Goal: Information Seeking & Learning: Learn about a topic

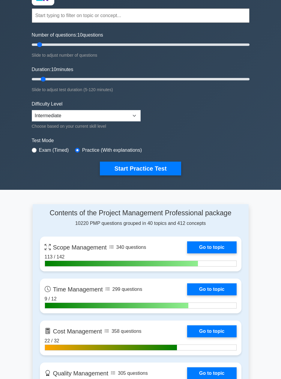
scroll to position [54, 0]
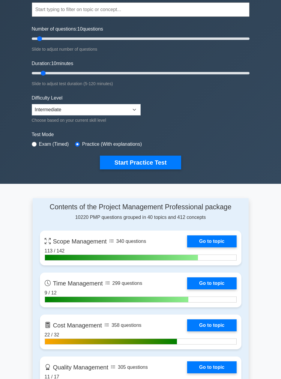
click at [218, 235] on link "Go to topic" at bounding box center [211, 242] width 49 height 12
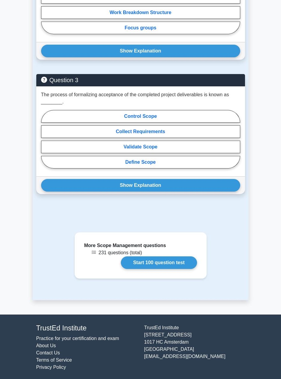
scroll to position [644, 0]
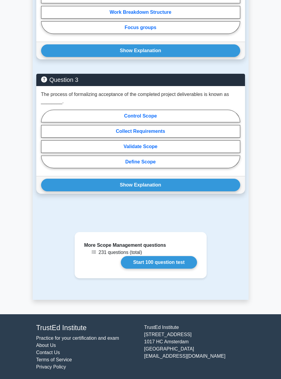
click at [172, 262] on link "Start 100 question test" at bounding box center [159, 262] width 76 height 13
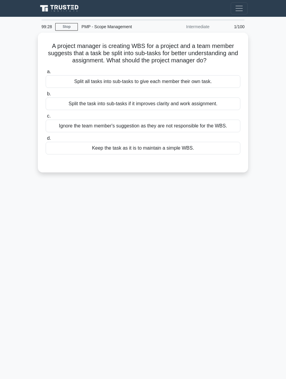
click at [79, 107] on div "Split the task into sub-tasks if it improves clarity and work assignment." at bounding box center [143, 104] width 194 height 13
click at [46, 96] on input "b. Split the task into sub-tasks if it improves clarity and work assignment." at bounding box center [46, 94] width 0 height 4
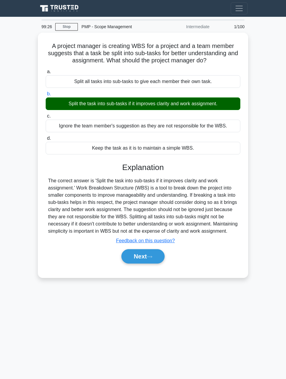
click at [140, 263] on button "Next" at bounding box center [142, 256] width 43 height 14
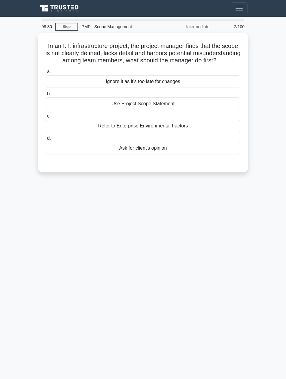
click at [93, 110] on div "Use Project Scope Statement" at bounding box center [143, 104] width 194 height 13
click at [46, 96] on input "b. Use Project Scope Statement" at bounding box center [46, 94] width 0 height 4
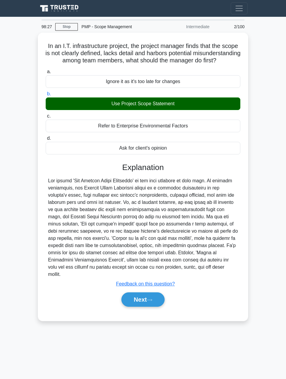
click at [131, 298] on button "Next" at bounding box center [142, 300] width 43 height 14
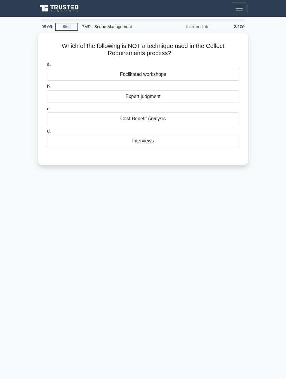
click at [94, 122] on div "Cost-Benefit Analysis" at bounding box center [143, 119] width 194 height 13
click at [46, 111] on input "c. Cost-Benefit Analysis" at bounding box center [46, 109] width 0 height 4
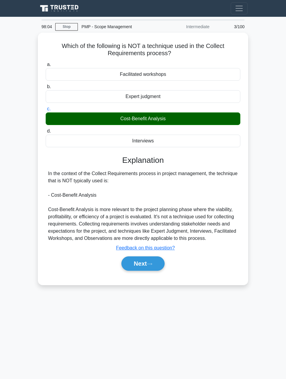
click at [131, 263] on button "Next" at bounding box center [142, 264] width 43 height 14
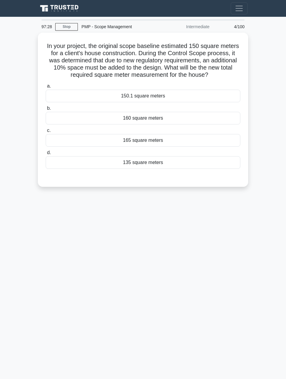
click at [82, 142] on div "165 square meters" at bounding box center [143, 140] width 194 height 13
click at [46, 133] on input "c. 165 square meters" at bounding box center [46, 131] width 0 height 4
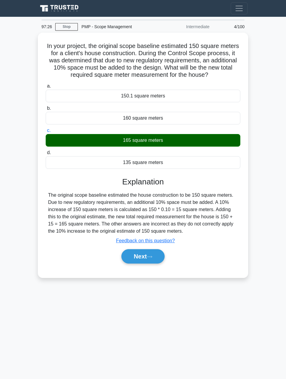
click at [134, 257] on button "Next" at bounding box center [142, 256] width 43 height 14
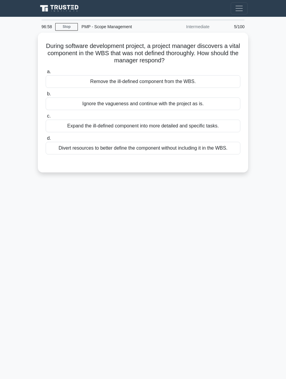
click at [84, 124] on div "Expand the ill-defined component into more detailed and specific tasks." at bounding box center [143, 126] width 194 height 13
click at [46, 118] on input "c. Expand the ill-defined component into more detailed and specific tasks." at bounding box center [46, 116] width 0 height 4
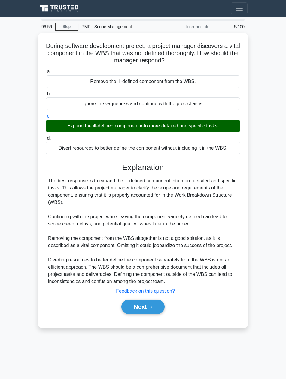
click at [132, 311] on button "Next" at bounding box center [142, 307] width 43 height 14
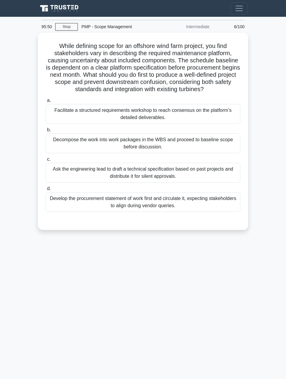
click at [68, 115] on div "Facilitate a structured requirements workshop to reach consensus on the platfor…" at bounding box center [143, 114] width 194 height 20
click at [46, 103] on input "a. Facilitate a structured requirements workshop to reach consensus on the plat…" at bounding box center [46, 101] width 0 height 4
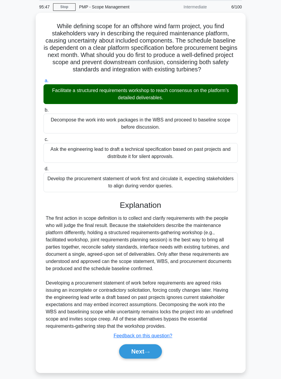
scroll to position [24, 0]
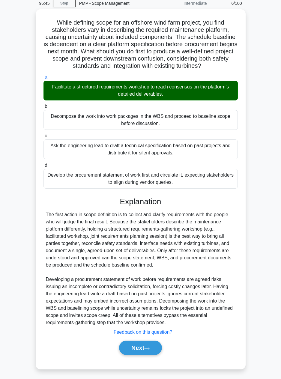
click at [130, 349] on button "Next" at bounding box center [140, 348] width 43 height 14
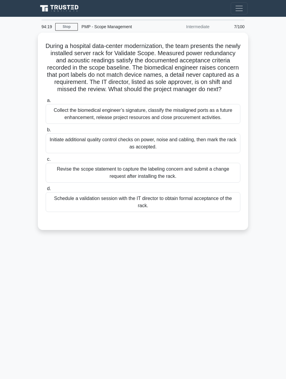
click at [73, 207] on div "Schedule a validation session with the IT director to obtain formal acceptance …" at bounding box center [143, 202] width 194 height 20
click at [46, 191] on input "d. Schedule a validation session with the IT director to obtain formal acceptan…" at bounding box center [46, 189] width 0 height 4
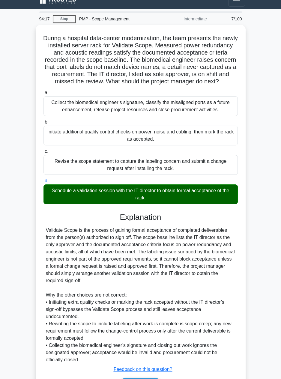
scroll to position [46, 0]
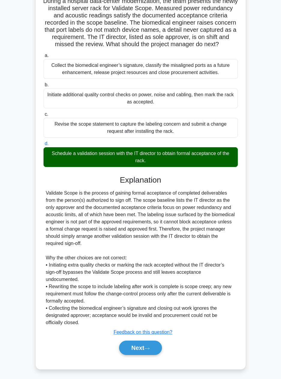
click at [128, 350] on button "Next" at bounding box center [140, 348] width 43 height 14
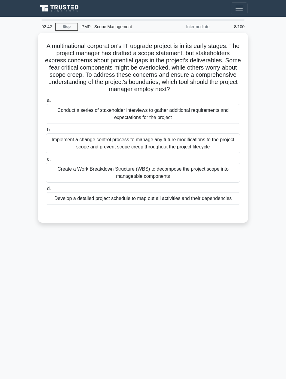
click at [82, 117] on div "Conduct a series of stakeholder interviews to gather additional requirements an…" at bounding box center [143, 114] width 194 height 20
click at [46, 103] on input "a. Conduct a series of stakeholder interviews to gather additional requirements…" at bounding box center [46, 101] width 0 height 4
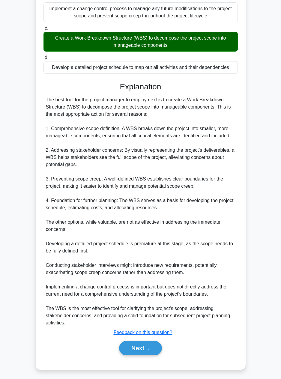
scroll to position [133, 0]
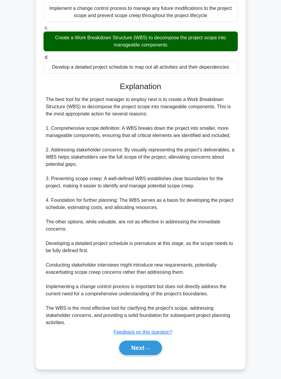
click at [136, 349] on button "Next" at bounding box center [140, 348] width 43 height 14
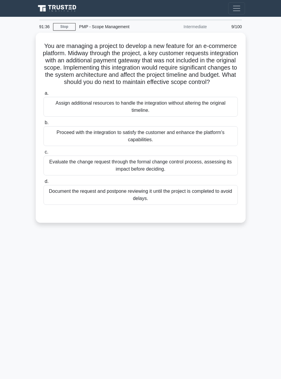
scroll to position [0, 0]
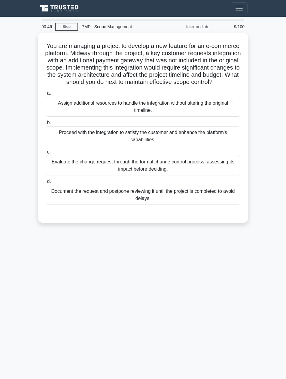
click at [222, 172] on div "Evaluate the change request through the formal change control process, assessin…" at bounding box center [143, 166] width 194 height 20
click at [46, 154] on input "c. Evaluate the change request through the formal change control process, asses…" at bounding box center [46, 152] width 0 height 4
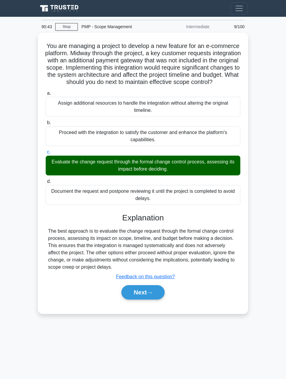
click at [134, 300] on button "Next" at bounding box center [142, 292] width 43 height 14
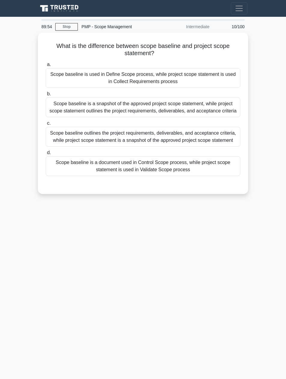
click at [68, 112] on div "Scope baseline is a snapshot of the approved project scope statement, while pro…" at bounding box center [143, 108] width 194 height 20
click at [46, 96] on input "b. Scope baseline is a snapshot of the approved project scope statement, while …" at bounding box center [46, 94] width 0 height 4
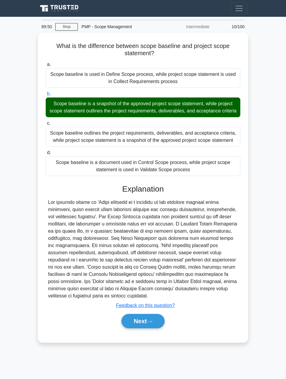
click at [137, 328] on button "Next" at bounding box center [142, 321] width 43 height 14
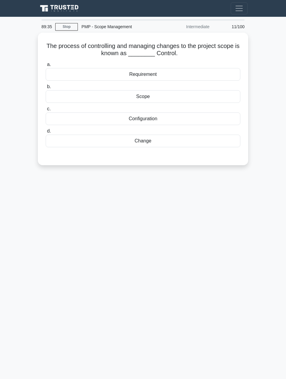
click at [230, 145] on div "Change" at bounding box center [143, 141] width 194 height 13
click at [46, 133] on input "d. Change" at bounding box center [46, 131] width 0 height 4
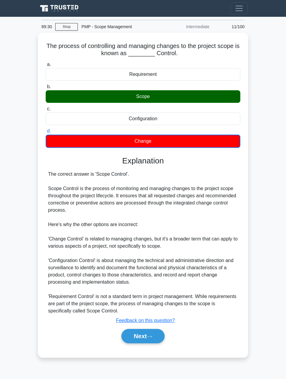
click at [263, 155] on main "89:30 Stop PMP - Scope Management Intermediate 11/100 The process of controllin…" at bounding box center [143, 198] width 286 height 362
click at [139, 338] on button "Next" at bounding box center [142, 336] width 43 height 14
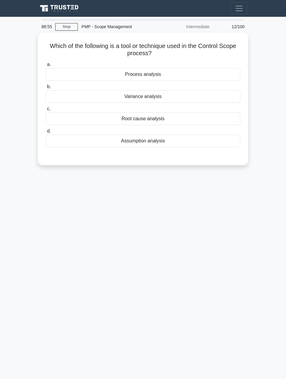
click at [62, 95] on div "Variance analysis" at bounding box center [143, 96] width 194 height 13
click at [46, 89] on input "b. Variance analysis" at bounding box center [46, 87] width 0 height 4
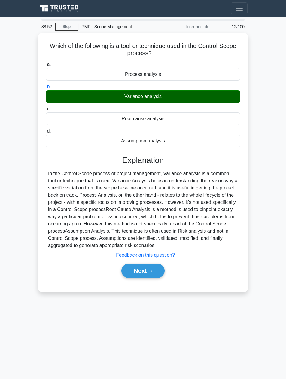
click at [131, 272] on button "Next" at bounding box center [142, 271] width 43 height 14
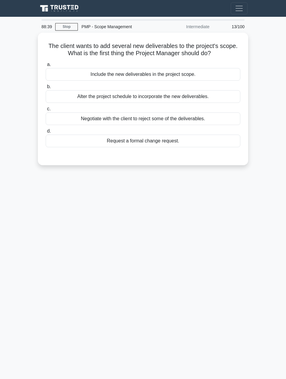
click at [229, 144] on div "Request a formal change request." at bounding box center [143, 141] width 194 height 13
click at [46, 133] on input "d. Request a formal change request." at bounding box center [46, 131] width 0 height 4
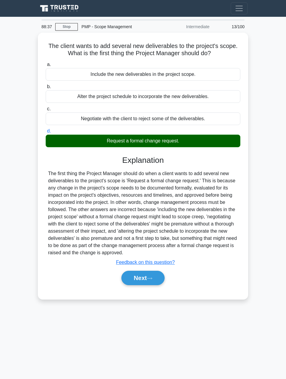
click at [131, 278] on button "Next" at bounding box center [142, 278] width 43 height 14
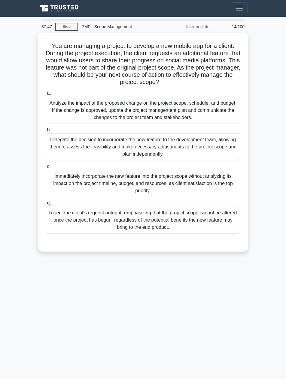
click at [59, 114] on div "Analyze the impact of the proposed change on the project scope, schedule, and b…" at bounding box center [143, 110] width 194 height 27
click at [46, 95] on input "a. Analyze the impact of the proposed change on the project scope, schedule, an…" at bounding box center [46, 94] width 0 height 4
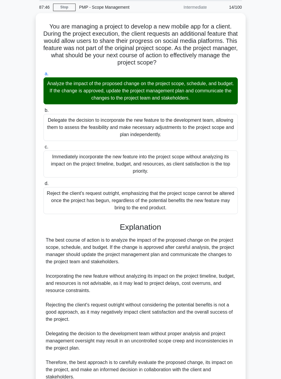
scroll to position [74, 0]
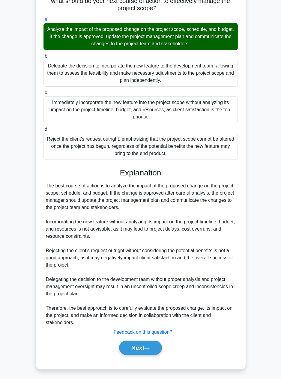
click at [122, 351] on button "Next" at bounding box center [140, 348] width 43 height 14
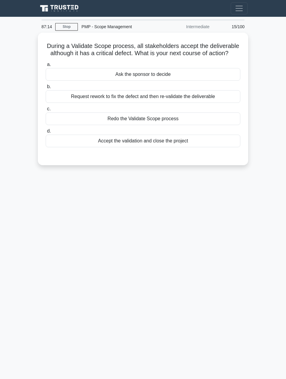
click at [71, 101] on div "Request rework to fix the defect and then re-validate the deliverable" at bounding box center [143, 96] width 194 height 13
click at [46, 89] on input "b. Request rework to fix the defect and then re-validate the deliverable" at bounding box center [46, 87] width 0 height 4
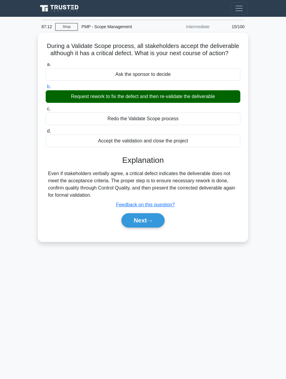
click at [136, 223] on button "Next" at bounding box center [142, 220] width 43 height 14
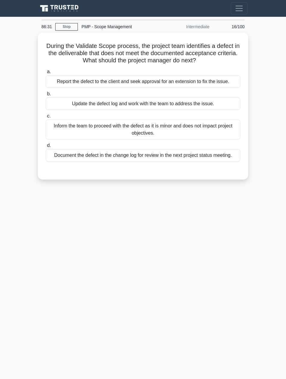
click at [72, 103] on div "Update the defect log and work with the team to address the issue." at bounding box center [143, 104] width 194 height 13
click at [46, 96] on input "b. Update the defect log and work with the team to address the issue." at bounding box center [46, 94] width 0 height 4
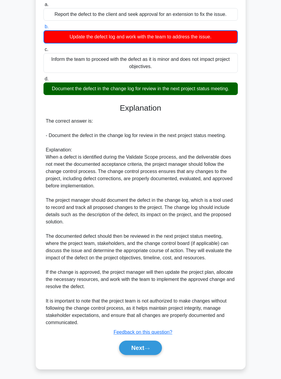
scroll to position [68, 0]
click at [130, 350] on button "Next" at bounding box center [140, 348] width 43 height 14
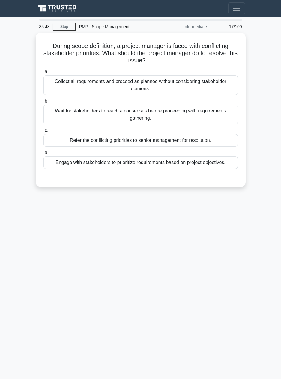
scroll to position [0, 0]
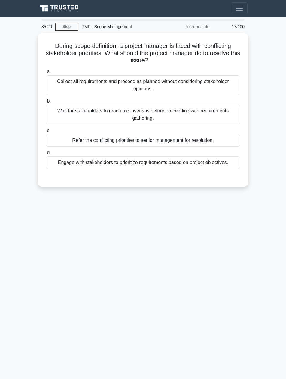
click at [79, 163] on div "Engage with stakeholders to prioritize requirements based on project objectives." at bounding box center [143, 162] width 194 height 13
click at [46, 155] on input "d. Engage with stakeholders to prioritize requirements based on project objecti…" at bounding box center [46, 153] width 0 height 4
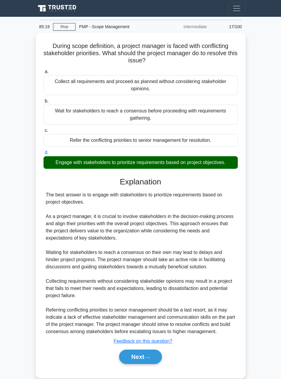
scroll to position [10, 0]
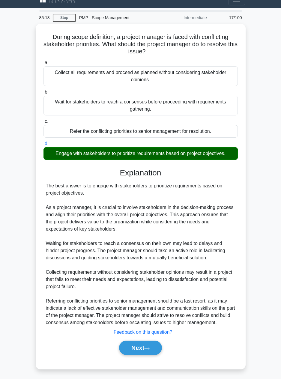
click at [127, 352] on button "Next" at bounding box center [140, 348] width 43 height 14
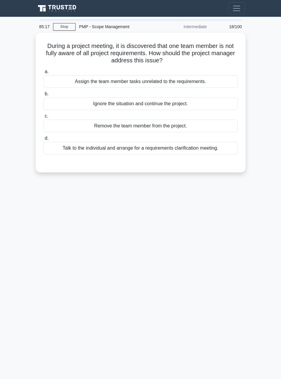
scroll to position [0, 0]
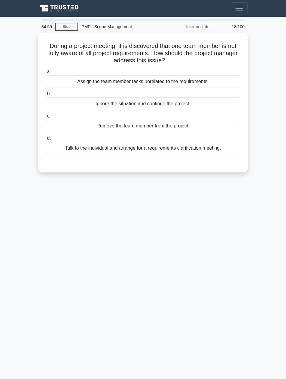
click at [82, 151] on div "Talk to the individual and arrange for a requirements clarification meeting." at bounding box center [143, 148] width 194 height 13
click at [46, 140] on input "d. Talk to the individual and arrange for a requirements clarification meeting." at bounding box center [46, 139] width 0 height 4
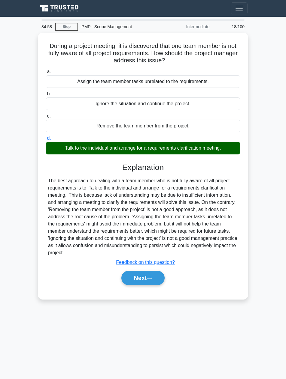
click at [139, 279] on button "Next" at bounding box center [142, 278] width 43 height 14
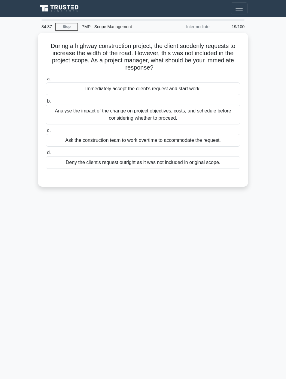
click at [74, 116] on div "Analyse the impact of the change on project objectives, costs, and schedule bef…" at bounding box center [143, 115] width 194 height 20
click at [46, 103] on input "b. Analyse the impact of the change on project objectives, costs, and schedule …" at bounding box center [46, 101] width 0 height 4
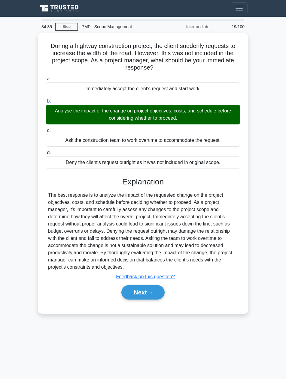
click at [133, 292] on button "Next" at bounding box center [142, 292] width 43 height 14
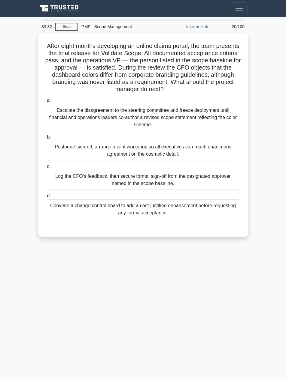
click at [73, 210] on div "Convene a change control board to add a cost-justified enhancement before reque…" at bounding box center [143, 210] width 194 height 20
click at [46, 198] on input "d. Convene a change control board to add a cost-justified enhancement before re…" at bounding box center [46, 196] width 0 height 4
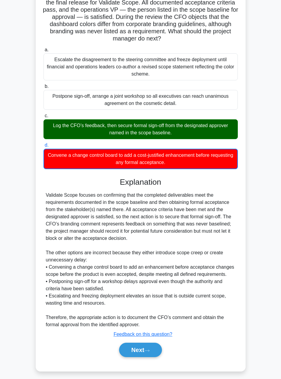
scroll to position [53, 0]
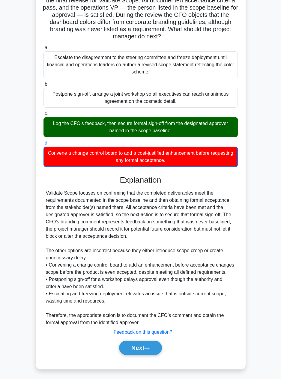
click at [124, 349] on button "Next" at bounding box center [140, 348] width 43 height 14
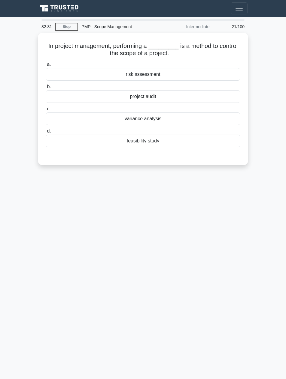
click at [104, 122] on div "variance analysis" at bounding box center [143, 119] width 194 height 13
click at [46, 111] on input "c. variance analysis" at bounding box center [46, 109] width 0 height 4
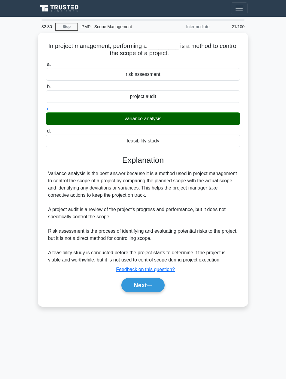
click at [137, 286] on button "Next" at bounding box center [142, 285] width 43 height 14
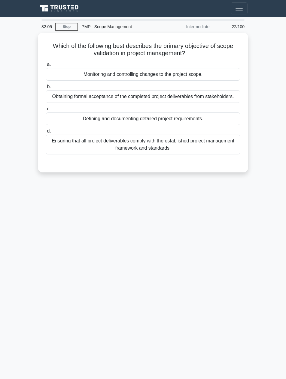
click at [60, 97] on div "Obtaining formal acceptance of the completed project deliverables from stakehol…" at bounding box center [143, 96] width 194 height 13
click at [46, 89] on input "b. Obtaining formal acceptance of the completed project deliverables from stake…" at bounding box center [46, 87] width 0 height 4
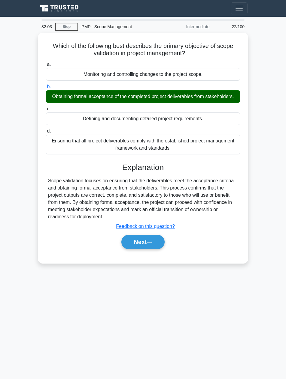
click at [137, 241] on button "Next" at bounding box center [142, 242] width 43 height 14
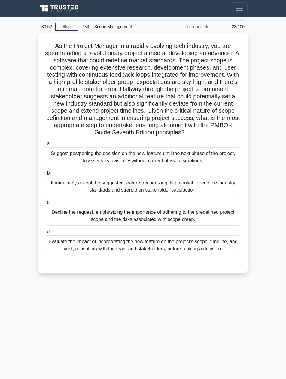
click at [86, 247] on div "Evaluate the impact of incorporating the new feature on the project's scope, ti…" at bounding box center [143, 246] width 194 height 20
click at [46, 234] on input "d. Evaluate the impact of incorporating the new feature on the project's scope,…" at bounding box center [46, 232] width 0 height 4
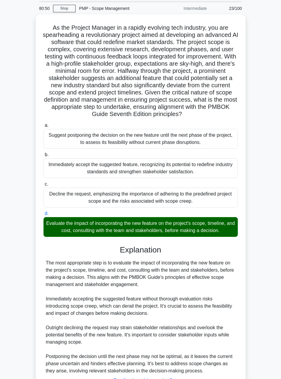
scroll to position [67, 0]
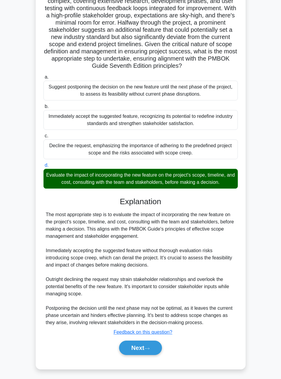
click at [125, 351] on button "Next" at bounding box center [140, 348] width 43 height 14
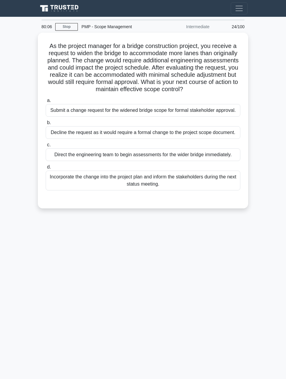
click at [73, 113] on div "Submit a change request for the widened bridge scope for formal stakeholder app…" at bounding box center [143, 110] width 194 height 13
click at [46, 103] on input "a. Submit a change request for the widened bridge scope for formal stakeholder …" at bounding box center [46, 101] width 0 height 4
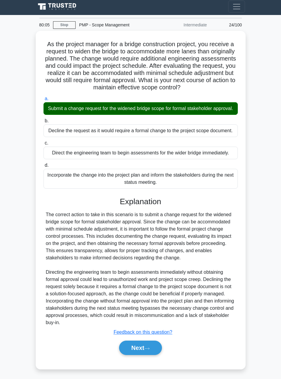
scroll to position [10, 0]
click at [123, 351] on button "Next" at bounding box center [140, 348] width 43 height 14
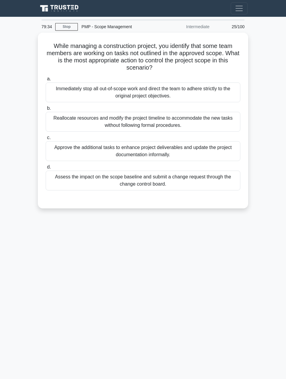
click at [81, 182] on div "Assess the impact on the scope baseline and submit a change request through the…" at bounding box center [143, 181] width 194 height 20
click at [46, 169] on input "d. Assess the impact on the scope baseline and submit a change request through …" at bounding box center [46, 167] width 0 height 4
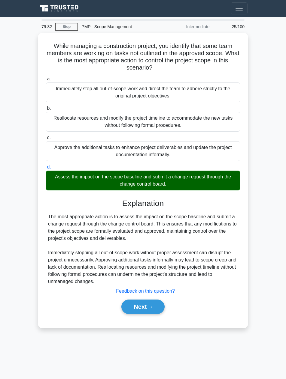
click at [135, 308] on button "Next" at bounding box center [142, 307] width 43 height 14
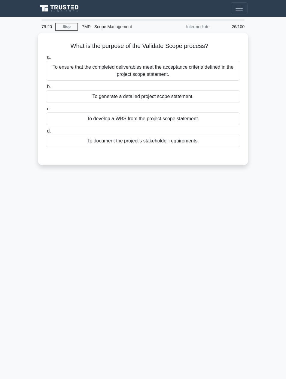
click at [76, 69] on div "To ensure that the completed deliverables meet the acceptance criteria defined …" at bounding box center [143, 71] width 194 height 20
click at [46, 59] on input "a. To ensure that the completed deliverables meet the acceptance criteria defin…" at bounding box center [46, 58] width 0 height 4
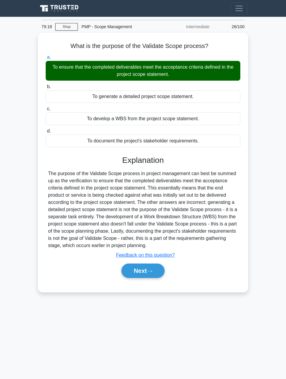
click at [132, 275] on button "Next" at bounding box center [142, 271] width 43 height 14
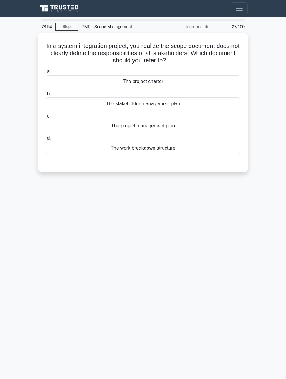
click at [84, 83] on div "The project charter" at bounding box center [143, 81] width 194 height 13
click at [46, 74] on input "a. The project charter" at bounding box center [46, 72] width 0 height 4
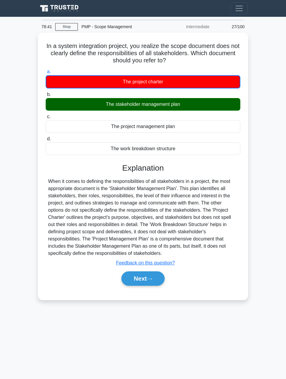
click at [130, 278] on button "Next" at bounding box center [142, 279] width 43 height 14
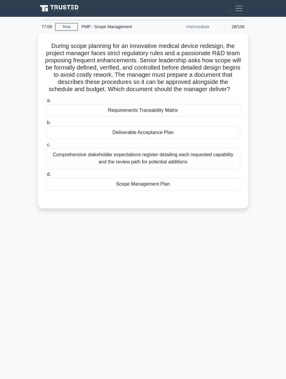
click at [85, 165] on div "Comprehensive stakeholder expectations register detailing each requested capabi…" at bounding box center [143, 159] width 194 height 20
click at [46, 147] on input "c. Comprehensive stakeholder expectations register detailing each requested cap…" at bounding box center [46, 145] width 0 height 4
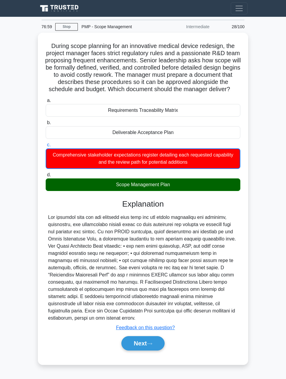
click at [14, 335] on main "76:59 Stop PMP - Scope Management Intermediate 28/100 During scope planning for…" at bounding box center [143, 198] width 286 height 362
click at [130, 342] on button "Next" at bounding box center [142, 343] width 43 height 14
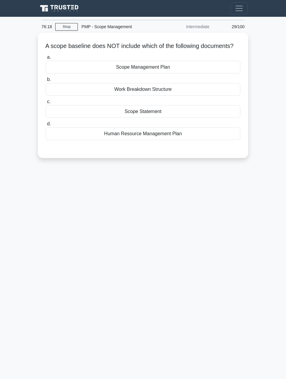
click at [97, 140] on div "Human Resource Management Plan" at bounding box center [143, 134] width 194 height 13
click at [46, 126] on input "d. Human Resource Management Plan" at bounding box center [46, 124] width 0 height 4
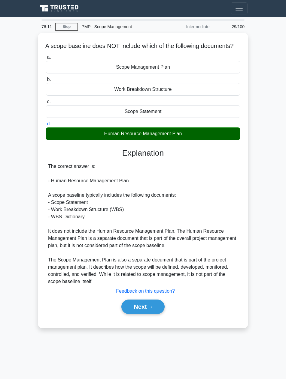
click at [134, 314] on button "Next" at bounding box center [142, 307] width 43 height 14
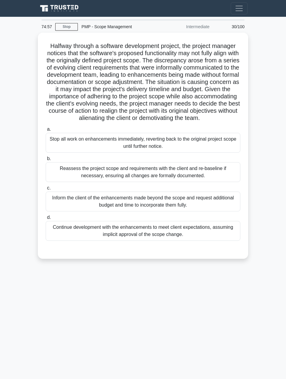
click at [215, 181] on div "Reassess the project scope and requirements with the client and re-baseline if …" at bounding box center [143, 172] width 194 height 20
click at [46, 161] on input "b. Reassess the project scope and requirements with the client and re-baseline …" at bounding box center [46, 159] width 0 height 4
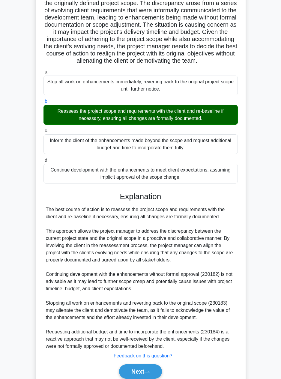
scroll to position [89, 0]
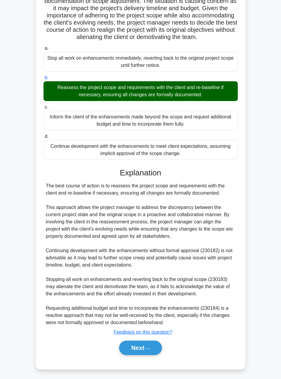
click at [127, 347] on button "Next" at bounding box center [140, 348] width 43 height 14
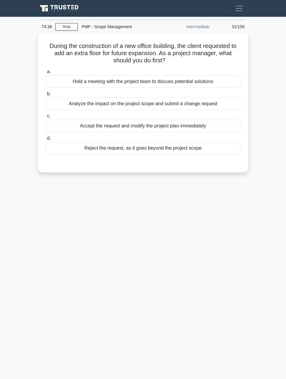
click at [232, 103] on div "Analyze the impact on the project scope and submit a change request" at bounding box center [143, 104] width 194 height 13
click at [46, 96] on input "b. Analyze the impact on the project scope and submit a change request" at bounding box center [46, 94] width 0 height 4
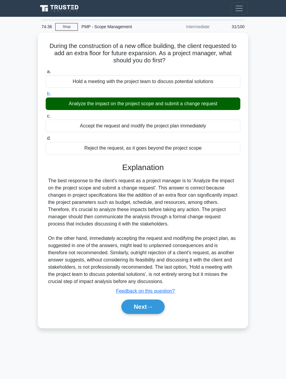
click at [134, 310] on button "Next" at bounding box center [142, 307] width 43 height 14
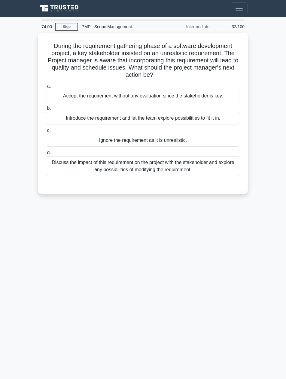
click at [218, 168] on div "Discuss the impact of this requirement on the project with the stakeholder and …" at bounding box center [143, 166] width 194 height 20
click at [46, 155] on input "d. Discuss the impact of this requirement on the project with the stakeholder a…" at bounding box center [46, 153] width 0 height 4
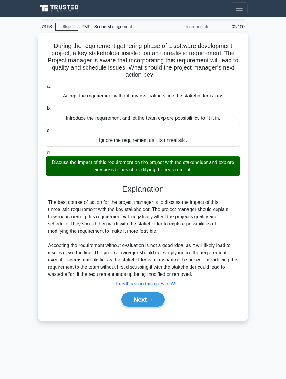
click at [131, 298] on button "Next" at bounding box center [142, 300] width 43 height 14
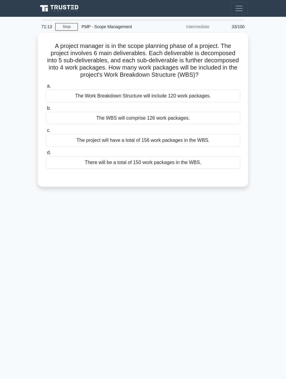
click at [94, 95] on div "The Work Breakdown Structure will include 120 work packages." at bounding box center [143, 96] width 194 height 13
click at [46, 88] on input "a. The Work Breakdown Structure will include 120 work packages." at bounding box center [46, 86] width 0 height 4
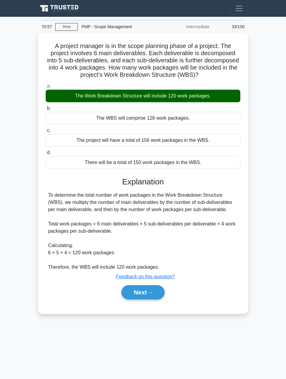
click at [135, 295] on button "Next" at bounding box center [142, 292] width 43 height 14
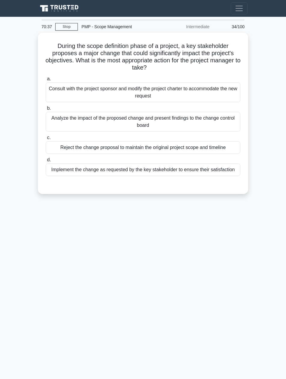
click at [234, 122] on div "Analyze the impact of the proposed change and present findings to the change co…" at bounding box center [143, 122] width 194 height 20
click at [46, 110] on input "b. Analyze the impact of the proposed change and present findings to the change…" at bounding box center [46, 109] width 0 height 4
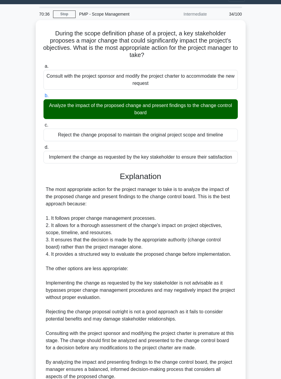
scroll to position [67, 0]
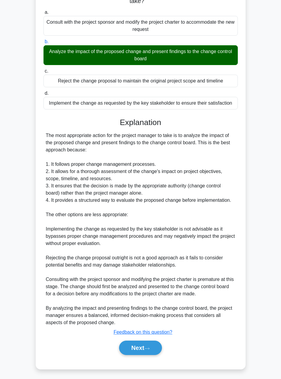
click at [121, 349] on button "Next" at bounding box center [140, 348] width 43 height 14
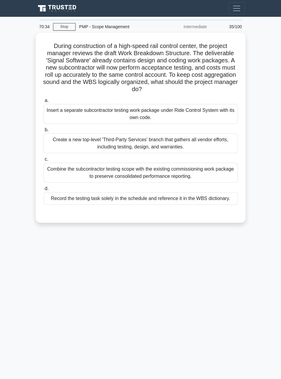
scroll to position [0, 0]
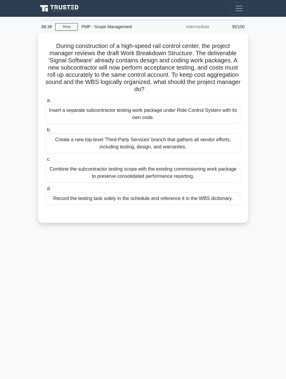
click at [210, 200] on div "Record the testing task solely in the schedule and reference it in the WBS dict…" at bounding box center [143, 198] width 194 height 13
click at [46, 191] on input "d. Record the testing task solely in the schedule and reference it in the WBS d…" at bounding box center [46, 189] width 0 height 4
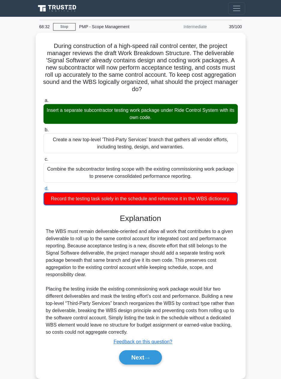
scroll to position [10, 0]
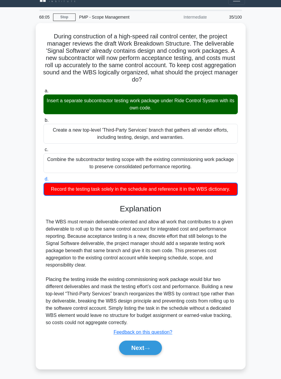
click at [125, 343] on button "Next" at bounding box center [140, 348] width 43 height 14
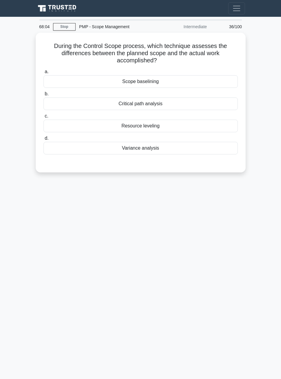
scroll to position [0, 0]
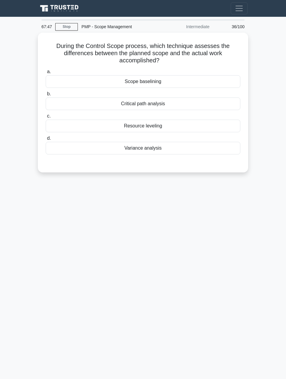
click at [116, 147] on div "Variance analysis" at bounding box center [143, 148] width 194 height 13
click at [46, 140] on input "d. Variance analysis" at bounding box center [46, 139] width 0 height 4
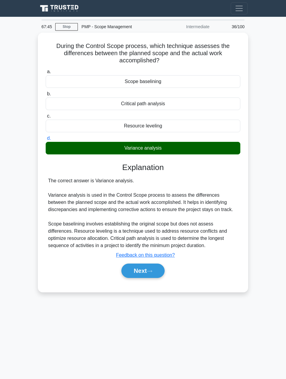
click at [133, 271] on button "Next" at bounding box center [142, 271] width 43 height 14
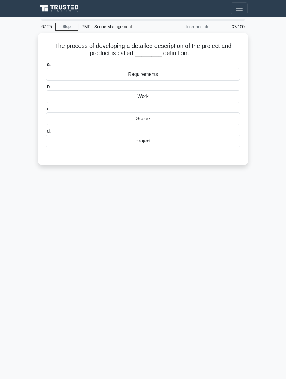
click at [221, 119] on div "Scope" at bounding box center [143, 119] width 194 height 13
click at [46, 111] on input "c. Scope" at bounding box center [46, 109] width 0 height 4
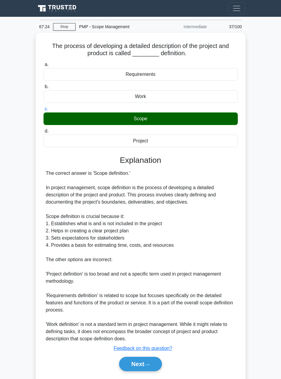
scroll to position [17, 0]
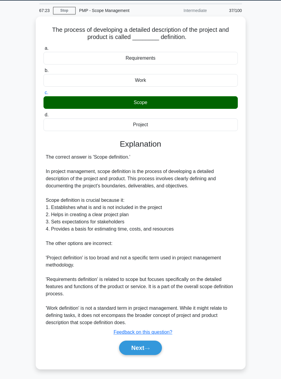
click at [132, 347] on button "Next" at bounding box center [140, 348] width 43 height 14
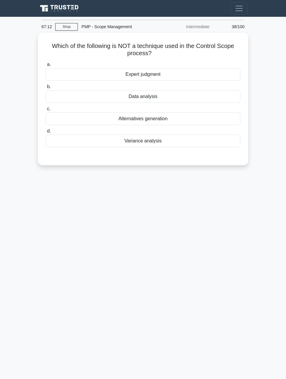
click at [223, 119] on div "Alternatives generation" at bounding box center [143, 119] width 194 height 13
click at [46, 111] on input "c. Alternatives generation" at bounding box center [46, 109] width 0 height 4
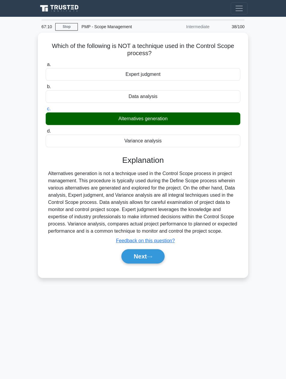
click at [128, 259] on button "Next" at bounding box center [142, 256] width 43 height 14
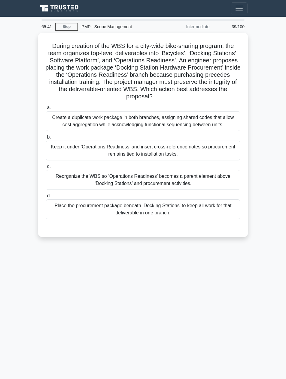
click at [220, 179] on div "Reorganize the WBS so ‘Operations Readiness’ becomes a parent element above ‘Do…" at bounding box center [143, 180] width 194 height 20
click at [46, 169] on input "c. Reorganize the WBS so ‘Operations Readiness’ becomes a parent element above …" at bounding box center [46, 167] width 0 height 4
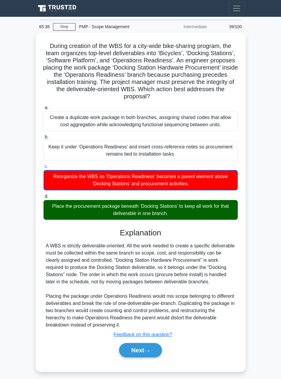
scroll to position [3, 0]
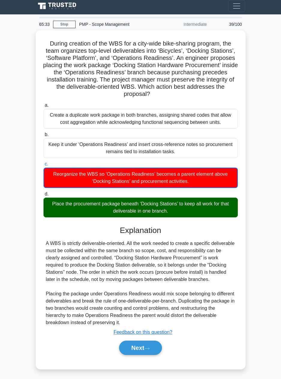
click at [133, 350] on button "Next" at bounding box center [140, 348] width 43 height 14
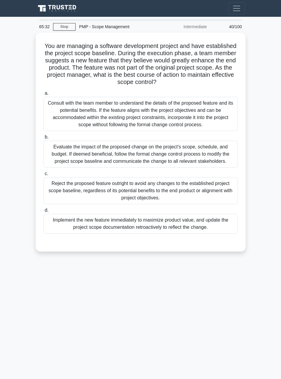
scroll to position [0, 0]
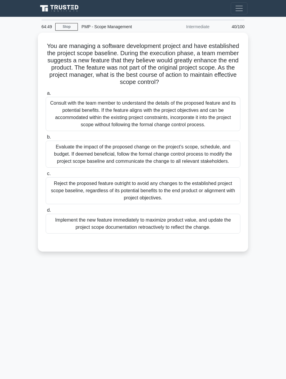
click at [224, 154] on div "Evaluate the impact of the proposed change on the project's scope, schedule, an…" at bounding box center [143, 154] width 194 height 27
click at [46, 139] on input "b. Evaluate the impact of the proposed change on the project's scope, schedule,…" at bounding box center [46, 137] width 0 height 4
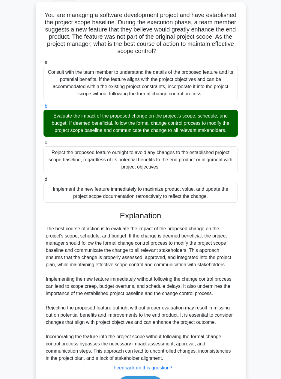
scroll to position [67, 0]
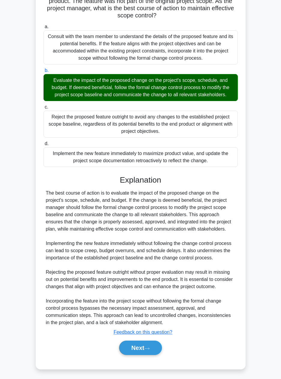
click at [132, 346] on button "Next" at bounding box center [140, 348] width 43 height 14
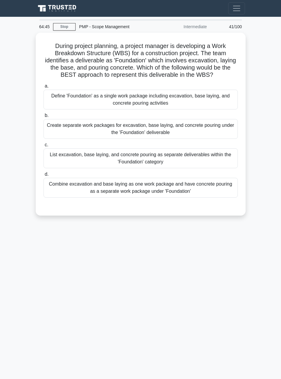
scroll to position [0, 0]
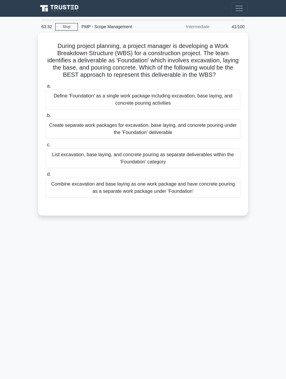
click at [229, 131] on div "Create separate work packages for excavation, base laying, and concrete pouring…" at bounding box center [143, 129] width 194 height 20
click at [46, 118] on input "b. Create separate work packages for excavation, base laying, and concrete pour…" at bounding box center [46, 116] width 0 height 4
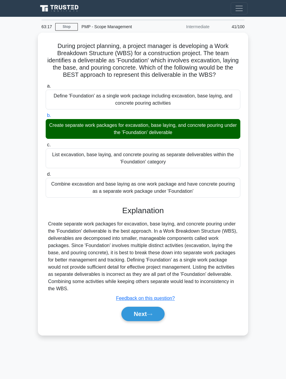
click at [123, 316] on button "Next" at bounding box center [142, 314] width 43 height 14
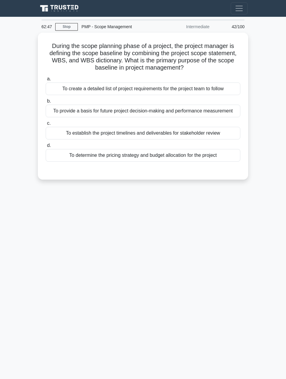
click at [230, 107] on div "To provide a basis for future project decision-making and performance measureme…" at bounding box center [143, 111] width 194 height 13
click at [46, 103] on input "b. To provide a basis for future project decision-making and performance measur…" at bounding box center [46, 101] width 0 height 4
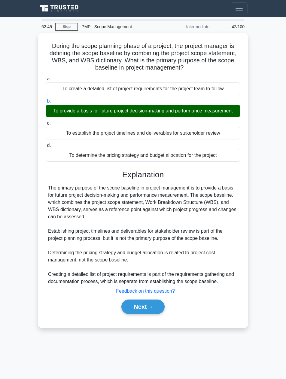
click at [131, 306] on button "Next" at bounding box center [142, 307] width 43 height 14
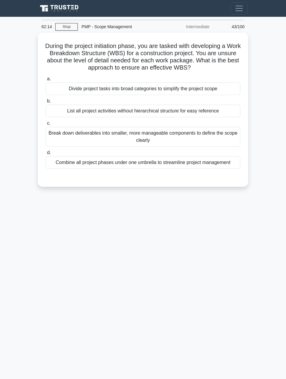
click at [227, 138] on div "Break down deliverables into smaller, more manageable components to define the …" at bounding box center [143, 137] width 194 height 20
click at [46, 125] on input "c. Break down deliverables into smaller, more manageable components to define t…" at bounding box center [46, 124] width 0 height 4
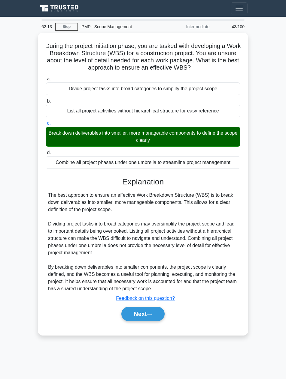
click at [130, 314] on button "Next" at bounding box center [142, 314] width 43 height 14
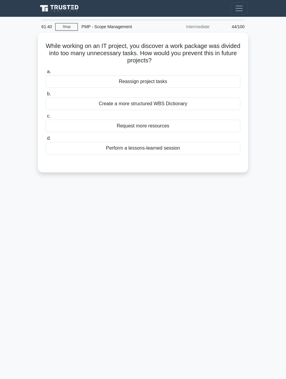
click at [228, 149] on div "Perform a lessons-learned session" at bounding box center [143, 148] width 194 height 13
click at [46, 140] on input "d. Perform a lessons-learned session" at bounding box center [46, 139] width 0 height 4
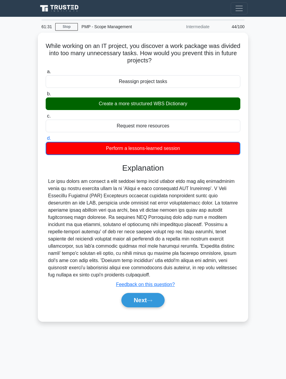
click at [135, 299] on button "Next" at bounding box center [142, 300] width 43 height 14
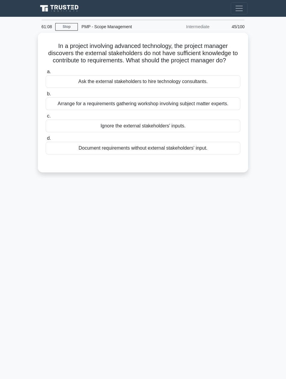
click at [230, 103] on div "Arrange for a requirements gathering workshop involving subject matter experts." at bounding box center [143, 104] width 194 height 13
click at [46, 96] on input "b. Arrange for a requirements gathering workshop involving subject matter exper…" at bounding box center [46, 94] width 0 height 4
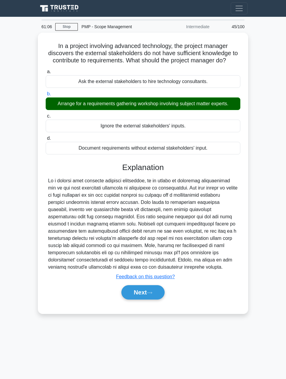
click at [134, 293] on button "Next" at bounding box center [142, 292] width 43 height 14
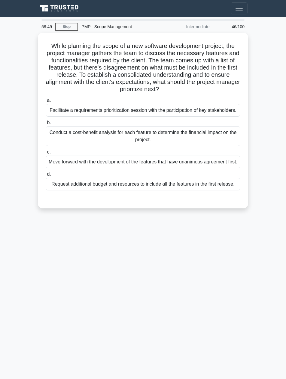
click at [66, 115] on div "Facilitate a requirements prioritization session with the participation of key …" at bounding box center [143, 110] width 194 height 13
click at [46, 103] on input "a. Facilitate a requirements prioritization session with the participation of k…" at bounding box center [46, 101] width 0 height 4
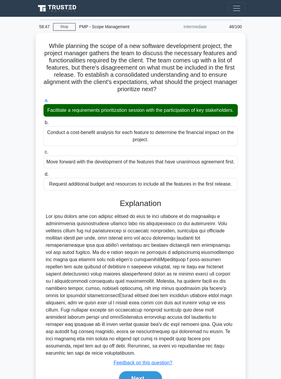
scroll to position [38, 0]
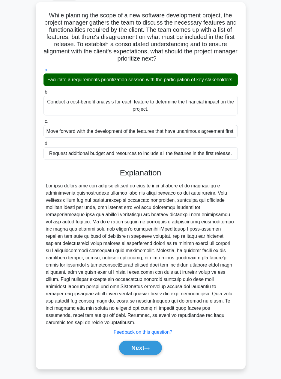
click at [121, 352] on button "Next" at bounding box center [140, 348] width 43 height 14
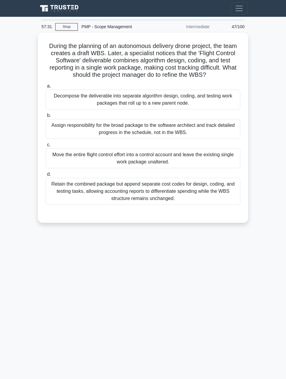
click at [67, 101] on div "Decompose the deliverable into separate algorithm design, coding, and testing w…" at bounding box center [143, 100] width 194 height 20
click at [46, 88] on input "a. Decompose the deliverable into separate algorithm design, coding, and testin…" at bounding box center [46, 86] width 0 height 4
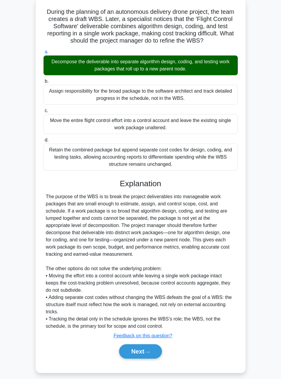
scroll to position [38, 0]
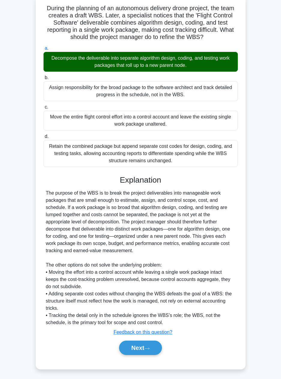
click at [128, 348] on button "Next" at bounding box center [140, 348] width 43 height 14
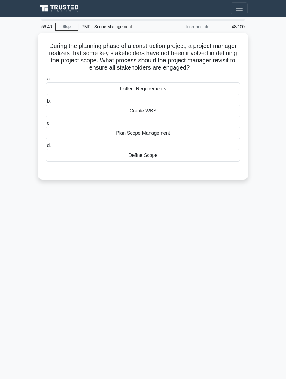
click at [224, 133] on div "Plan Scope Management" at bounding box center [143, 133] width 194 height 13
click at [46, 125] on input "c. Plan Scope Management" at bounding box center [46, 124] width 0 height 4
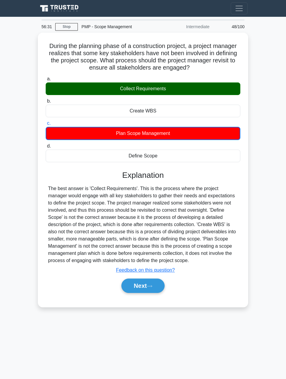
click at [140, 287] on button "Next" at bounding box center [142, 286] width 43 height 14
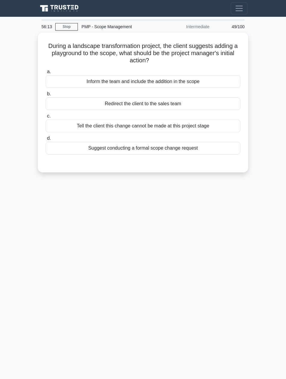
click at [226, 150] on div "Suggest conducting a formal scope change request" at bounding box center [143, 148] width 194 height 13
click at [46, 140] on input "d. Suggest conducting a formal scope change request" at bounding box center [46, 139] width 0 height 4
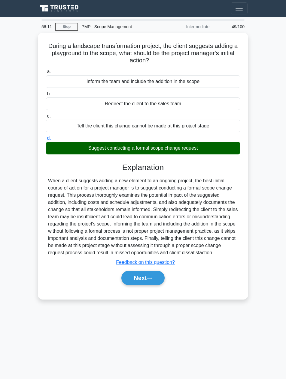
click at [134, 279] on button "Next" at bounding box center [142, 278] width 43 height 14
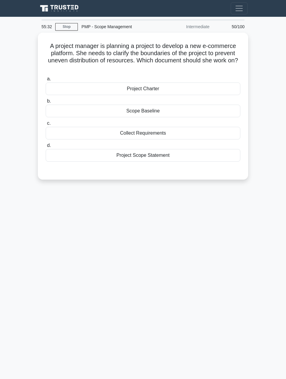
click at [68, 111] on div "Scope Baseline" at bounding box center [143, 111] width 194 height 13
click at [46, 103] on input "b. Scope Baseline" at bounding box center [46, 101] width 0 height 4
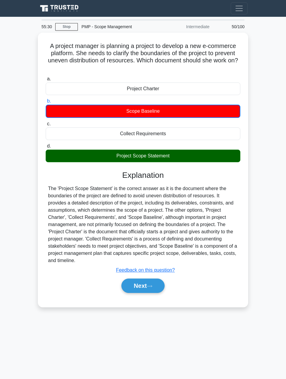
click at [138, 287] on button "Next" at bounding box center [142, 286] width 43 height 14
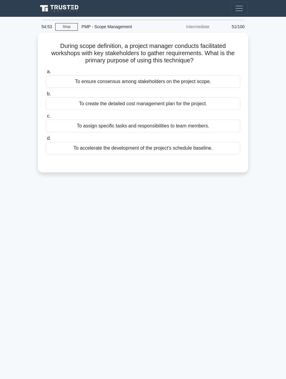
click at [65, 83] on div "To ensure consensus among stakeholders on the project scope." at bounding box center [143, 81] width 194 height 13
click at [46, 74] on input "a. To ensure consensus among stakeholders on the project scope." at bounding box center [46, 72] width 0 height 4
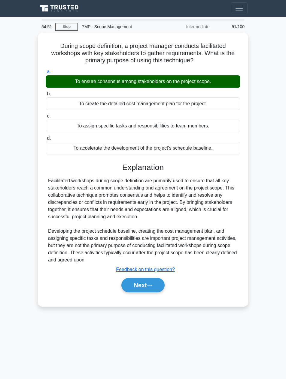
click at [136, 284] on button "Next" at bounding box center [142, 285] width 43 height 14
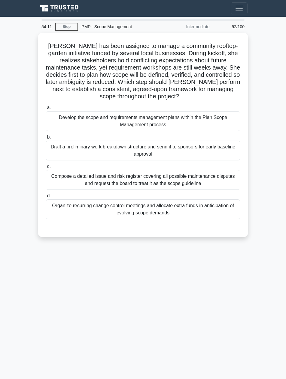
click at [226, 116] on div "Develop the scope and requirements management plans within the Plan Scope Manag…" at bounding box center [143, 121] width 194 height 20
click at [46, 110] on input "a. Develop the scope and requirements management plans within the Plan Scope Ma…" at bounding box center [46, 108] width 0 height 4
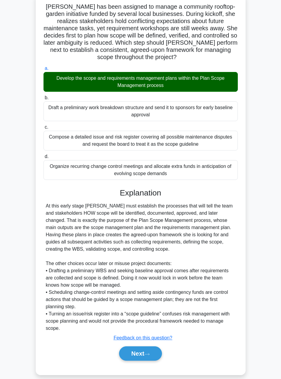
scroll to position [46, 0]
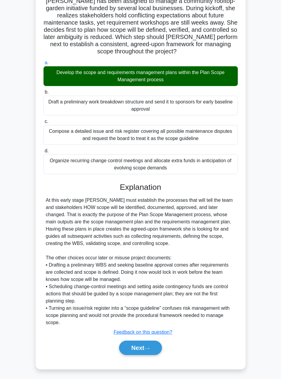
click at [136, 345] on button "Next" at bounding box center [140, 348] width 43 height 14
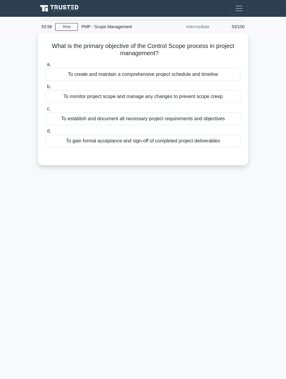
click at [229, 98] on div "To monitor project scope and manage any changes to prevent scope creep" at bounding box center [143, 96] width 194 height 13
click at [46, 89] on input "b. To monitor project scope and manage any changes to prevent scope creep" at bounding box center [46, 87] width 0 height 4
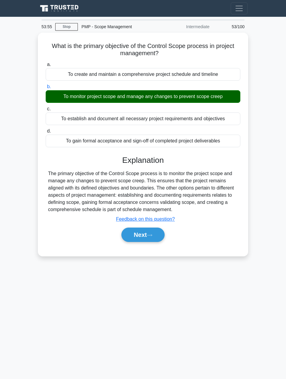
click at [136, 237] on button "Next" at bounding box center [142, 235] width 43 height 14
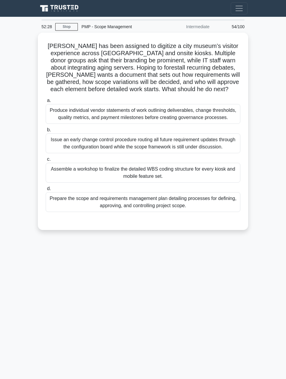
click at [213, 203] on div "Prepare the scope and requirements management plan detailing processes for defi…" at bounding box center [143, 202] width 194 height 20
click at [46, 191] on input "d. Prepare the scope and requirements management plan detailing processes for d…" at bounding box center [46, 189] width 0 height 4
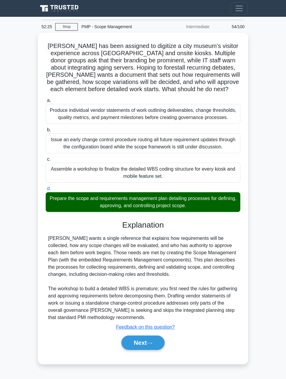
click at [136, 344] on button "Next" at bounding box center [142, 343] width 43 height 14
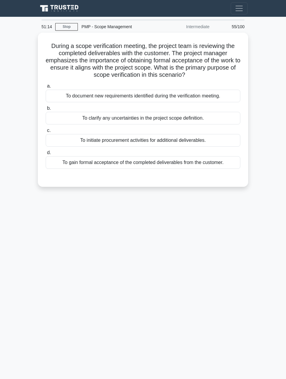
click at [233, 166] on div "To gain formal acceptance of the completed deliverables from the customer." at bounding box center [143, 162] width 194 height 13
click at [46, 155] on input "d. To gain formal acceptance of the completed deliverables from the customer." at bounding box center [46, 153] width 0 height 4
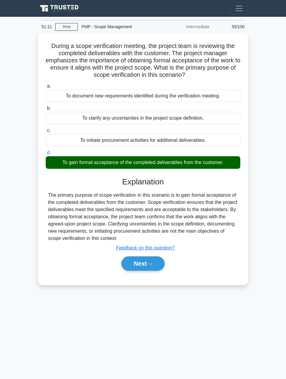
click at [131, 262] on button "Next" at bounding box center [142, 264] width 43 height 14
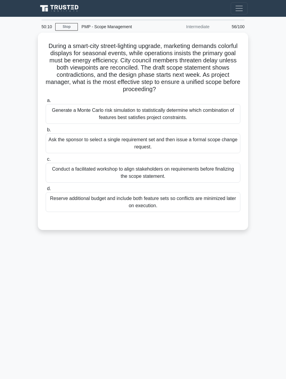
click at [230, 171] on div "Conduct a facilitated workshop to align stakeholders on requirements before fin…" at bounding box center [143, 173] width 194 height 20
click at [46, 161] on input "c. Conduct a facilitated workshop to align stakeholders on requirements before …" at bounding box center [46, 160] width 0 height 4
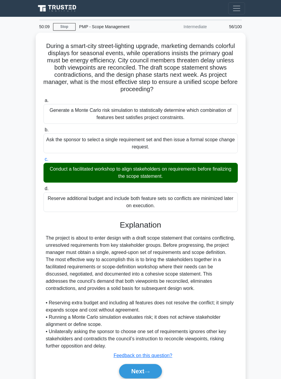
scroll to position [24, 0]
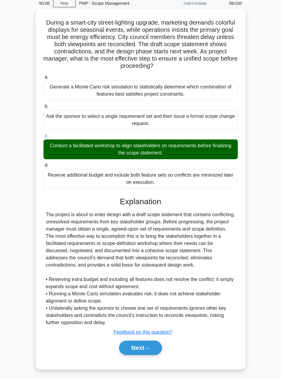
click at [129, 350] on button "Next" at bounding box center [140, 348] width 43 height 14
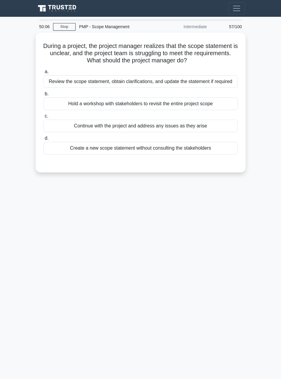
scroll to position [0, 0]
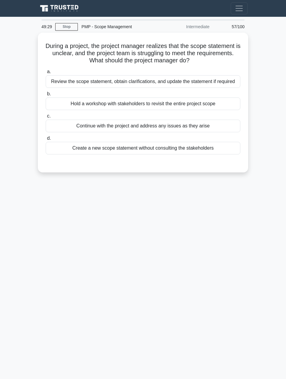
click at [64, 82] on div "Review the scope statement, obtain clarifications, and update the statement if …" at bounding box center [143, 81] width 194 height 13
click at [46, 74] on input "a. Review the scope statement, obtain clarifications, and update the statement …" at bounding box center [46, 72] width 0 height 4
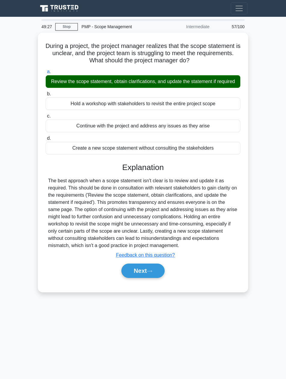
click at [134, 276] on button "Next" at bounding box center [142, 271] width 43 height 14
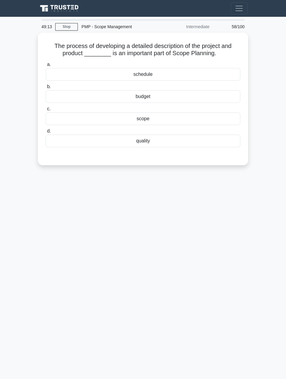
click at [96, 120] on div "scope" at bounding box center [143, 119] width 194 height 13
click at [46, 111] on input "c. scope" at bounding box center [46, 109] width 0 height 4
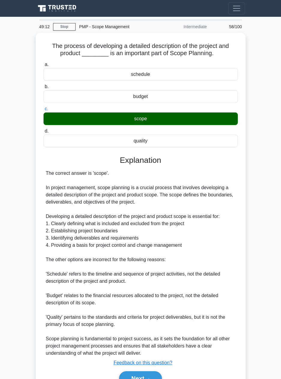
scroll to position [31, 0]
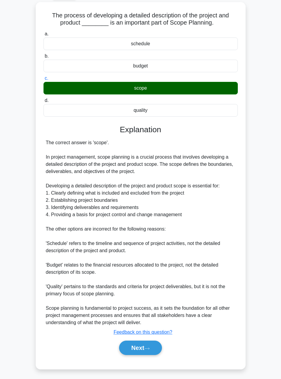
click at [120, 352] on button "Next" at bounding box center [140, 348] width 43 height 14
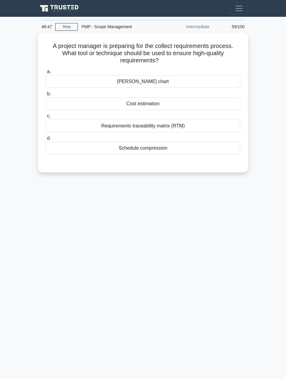
click at [220, 128] on div "Requirements traceability matrix (RTM)" at bounding box center [143, 126] width 194 height 13
click at [46, 118] on input "c. Requirements traceability matrix (RTM)" at bounding box center [46, 116] width 0 height 4
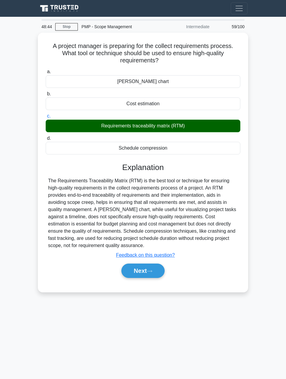
click at [135, 272] on button "Next" at bounding box center [142, 271] width 43 height 14
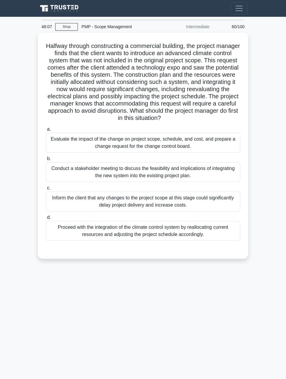
click at [231, 145] on div "Evaluate the impact of the change on project scope, schedule, and cost, and pre…" at bounding box center [143, 143] width 194 height 20
click at [46, 131] on input "a. Evaluate the impact of the change on project scope, schedule, and cost, and …" at bounding box center [46, 130] width 0 height 4
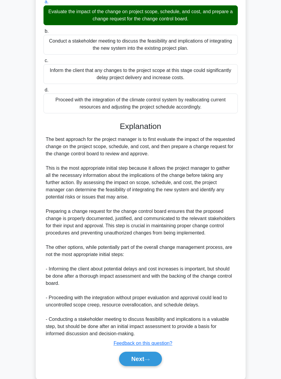
scroll to position [146, 0]
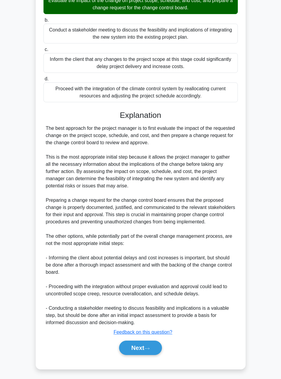
click at [127, 345] on button "Next" at bounding box center [140, 348] width 43 height 14
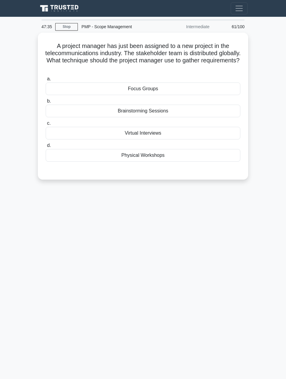
click at [225, 135] on div "Virtual Interviews" at bounding box center [143, 133] width 194 height 13
click at [46, 125] on input "c. Virtual Interviews" at bounding box center [46, 124] width 0 height 4
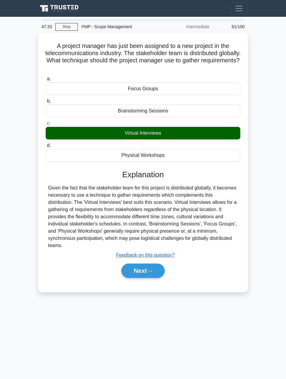
click at [133, 272] on button "Next" at bounding box center [142, 271] width 43 height 14
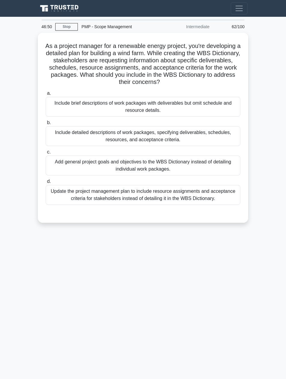
click at [228, 134] on div "Include detailed descriptions of work packages, specifying deliverables, schedu…" at bounding box center [143, 136] width 194 height 20
click at [46, 125] on input "b. Include detailed descriptions of work packages, specifying deliverables, sch…" at bounding box center [46, 123] width 0 height 4
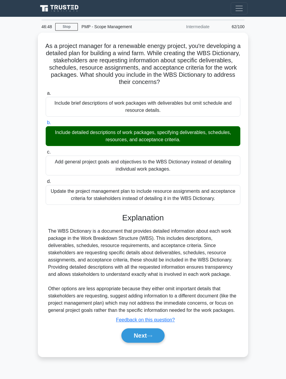
click at [132, 337] on button "Next" at bounding box center [142, 336] width 43 height 14
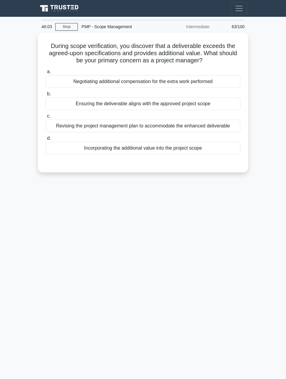
click at [231, 126] on div "Revising the project management plan to accommodate the enhanced deliverable" at bounding box center [143, 126] width 194 height 13
click at [46, 118] on input "c. Revising the project management plan to accommodate the enhanced deliverable" at bounding box center [46, 116] width 0 height 4
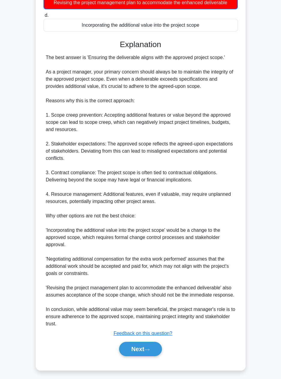
scroll to position [125, 0]
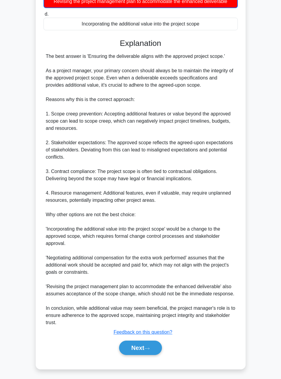
click at [132, 349] on button "Next" at bounding box center [140, 348] width 43 height 14
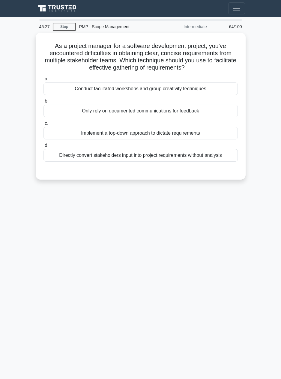
scroll to position [0, 0]
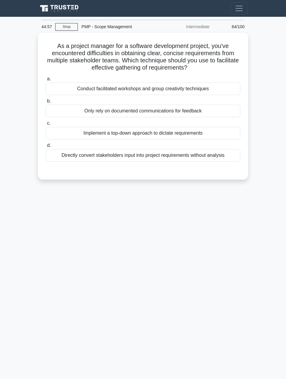
click at [75, 91] on div "Conduct facilitated workshops and group creativity techniques" at bounding box center [143, 89] width 194 height 13
click at [46, 81] on input "a. Conduct facilitated workshops and group creativity techniques" at bounding box center [46, 79] width 0 height 4
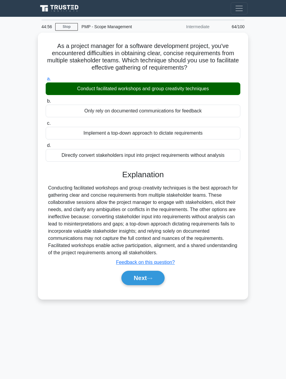
click at [131, 276] on button "Next" at bounding box center [142, 278] width 43 height 14
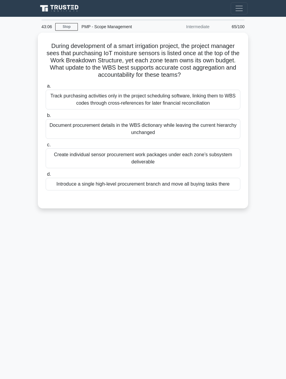
click at [74, 153] on div "Create individual sensor procurement work packages under each zone’s subsystem …" at bounding box center [143, 159] width 194 height 20
click at [46, 147] on input "c. Create individual sensor procurement work packages under each zone’s subsyst…" at bounding box center [46, 145] width 0 height 4
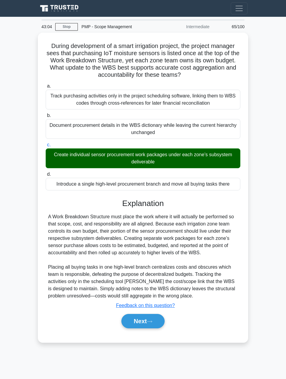
click at [132, 320] on button "Next" at bounding box center [142, 321] width 43 height 14
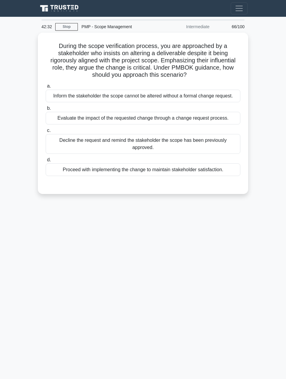
click at [80, 119] on div "Evaluate the impact of the requested change through a change request process." at bounding box center [143, 118] width 194 height 13
click at [46, 110] on input "b. Evaluate the impact of the requested change through a change request process." at bounding box center [46, 109] width 0 height 4
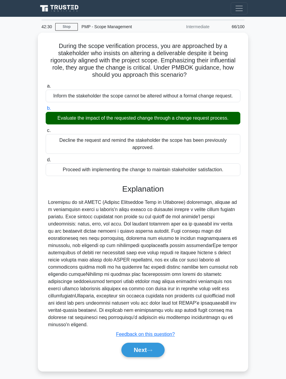
click at [138, 343] on button "Next" at bounding box center [142, 350] width 43 height 14
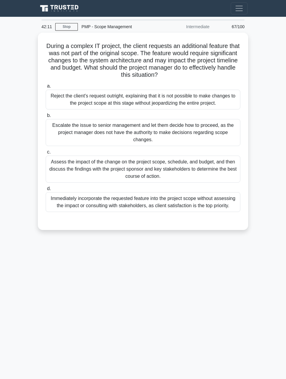
click at [74, 168] on div "Assess the impact of the change on the project scope, schedule, and budget, and…" at bounding box center [143, 169] width 194 height 27
click at [46, 154] on input "c. Assess the impact of the change on the project scope, schedule, and budget, …" at bounding box center [46, 152] width 0 height 4
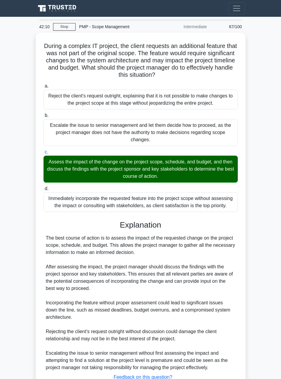
scroll to position [46, 0]
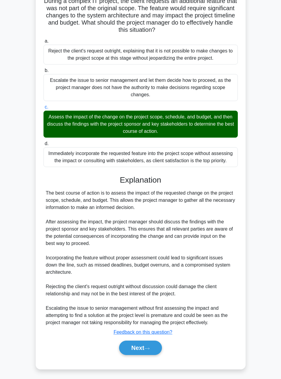
click at [135, 347] on button "Next" at bounding box center [140, 348] width 43 height 14
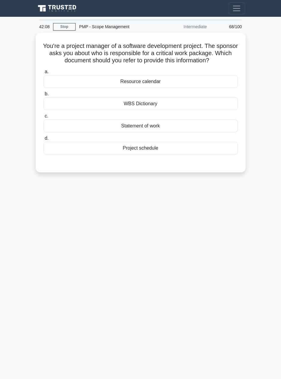
scroll to position [0, 0]
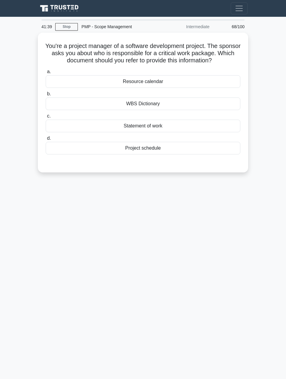
click at [110, 108] on div "WBS Dictionary" at bounding box center [143, 104] width 194 height 13
click at [46, 96] on input "b. WBS Dictionary" at bounding box center [46, 94] width 0 height 4
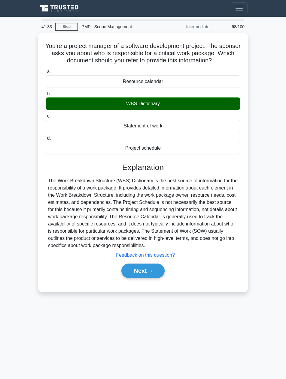
click at [136, 271] on button "Next" at bounding box center [142, 271] width 43 height 14
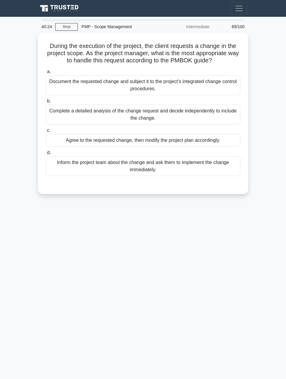
click at [104, 86] on div "Document the requested change and subject it to the project's integrated change…" at bounding box center [143, 85] width 194 height 20
click at [46, 74] on input "a. Document the requested change and subject it to the project's integrated cha…" at bounding box center [46, 72] width 0 height 4
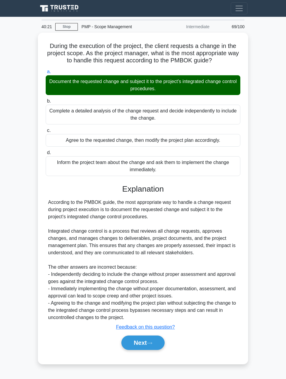
click at [139, 343] on button "Next" at bounding box center [142, 343] width 43 height 14
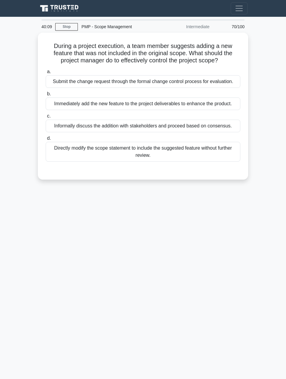
click at [68, 81] on div "Submit the change request through the formal change control process for evaluat…" at bounding box center [143, 81] width 194 height 13
click at [46, 74] on input "a. Submit the change request through the formal change control process for eval…" at bounding box center [46, 72] width 0 height 4
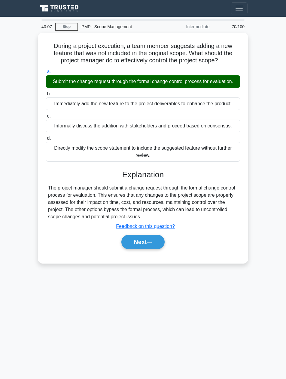
click at [131, 242] on button "Next" at bounding box center [142, 242] width 43 height 14
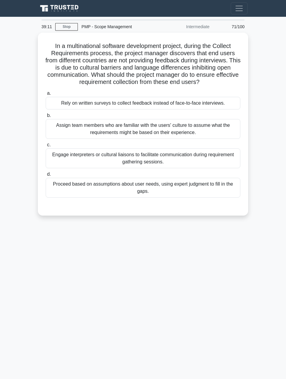
click at [98, 158] on div "Engage interpreters or cultural liaisons to facilitate communication during req…" at bounding box center [143, 159] width 194 height 20
click at [46, 147] on input "c. Engage interpreters or cultural liaisons to facilitate communication during …" at bounding box center [46, 145] width 0 height 4
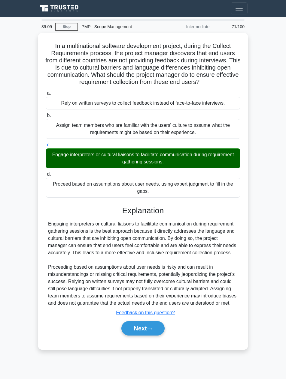
click at [136, 330] on button "Next" at bounding box center [142, 328] width 43 height 14
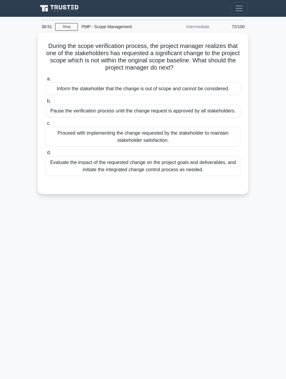
click at [78, 165] on div "Evaluate the impact of the requested change on the project goals and deliverabl…" at bounding box center [143, 166] width 194 height 20
click at [46, 155] on input "d. Evaluate the impact of the requested change on the project goals and deliver…" at bounding box center [46, 153] width 0 height 4
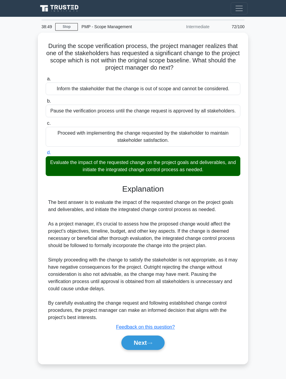
click at [134, 344] on button "Next" at bounding box center [142, 343] width 43 height 14
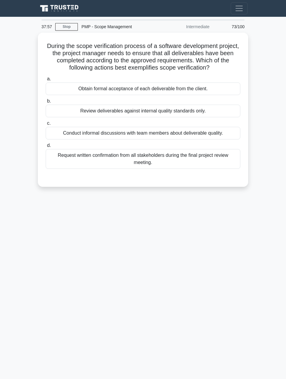
click at [91, 89] on div "Obtain formal acceptance of each deliverable from the client." at bounding box center [143, 89] width 194 height 13
click at [46, 81] on input "a. Obtain formal acceptance of each deliverable from the client." at bounding box center [46, 79] width 0 height 4
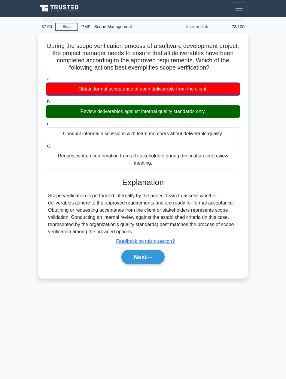
click at [135, 259] on button "Next" at bounding box center [142, 257] width 43 height 14
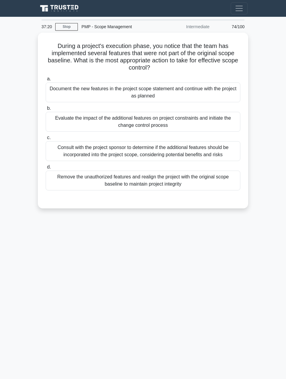
click at [70, 117] on div "Evaluate the impact of the additional features on project constraints and initi…" at bounding box center [143, 122] width 194 height 20
click at [46, 110] on input "b. Evaluate the impact of the additional features on project constraints and in…" at bounding box center [46, 109] width 0 height 4
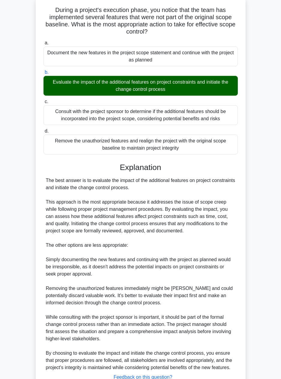
scroll to position [82, 0]
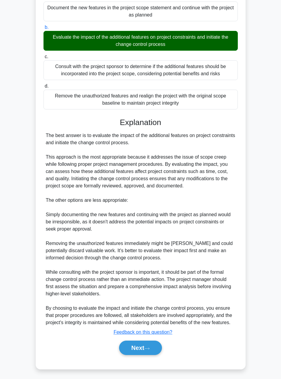
click at [131, 348] on button "Next" at bounding box center [140, 348] width 43 height 14
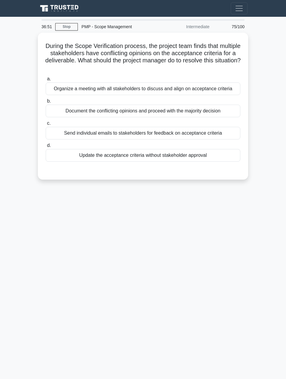
click at [79, 87] on div "Organize a meeting with all stakeholders to discuss and align on acceptance cri…" at bounding box center [143, 89] width 194 height 13
click at [46, 81] on input "a. Organize a meeting with all stakeholders to discuss and align on acceptance …" at bounding box center [46, 79] width 0 height 4
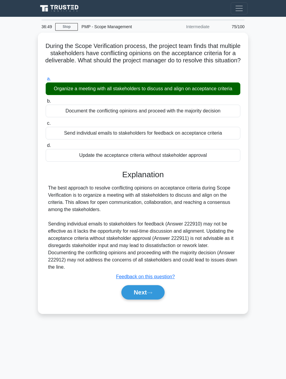
click at [134, 294] on button "Next" at bounding box center [142, 292] width 43 height 14
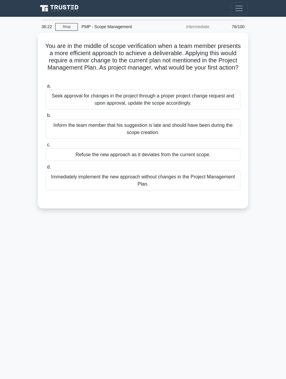
click at [69, 98] on div "Seek approval for changes in the project through a proper project change reques…" at bounding box center [143, 100] width 194 height 20
click at [46, 88] on input "a. Seek approval for changes in the project through a proper project change req…" at bounding box center [46, 86] width 0 height 4
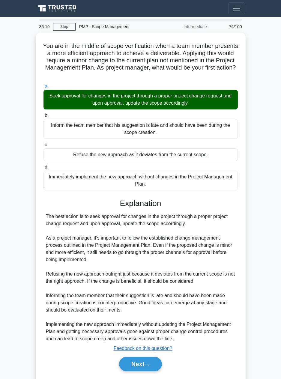
click at [130, 365] on button "Next" at bounding box center [140, 364] width 43 height 14
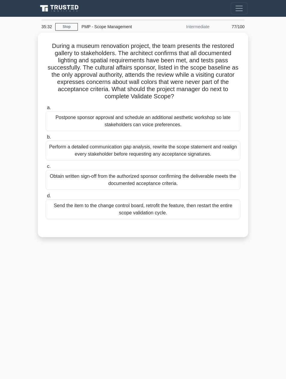
click at [72, 183] on div "Obtain written sign-off from the authorized sponsor confirming the deliverable …" at bounding box center [143, 180] width 194 height 20
click at [46, 169] on input "c. Obtain written sign-off from the authorized sponsor confirming the deliverab…" at bounding box center [46, 167] width 0 height 4
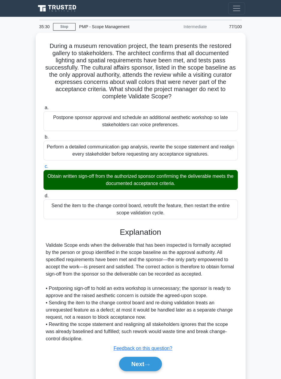
click at [128, 365] on button "Next" at bounding box center [140, 364] width 43 height 14
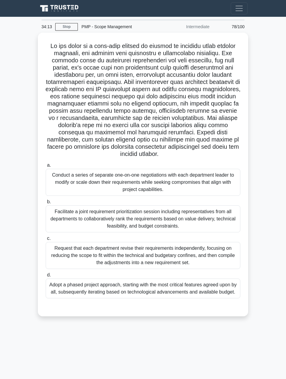
click at [77, 223] on div "Facilitate a joint requirement prioritization session including representatives…" at bounding box center [143, 219] width 194 height 27
click at [46, 204] on input "b. Facilitate a joint requirement prioritization session including representati…" at bounding box center [46, 202] width 0 height 4
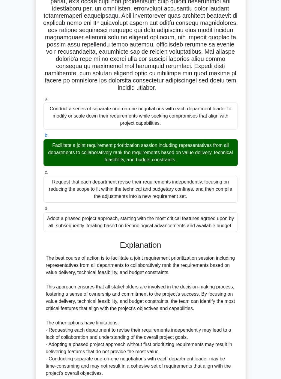
scroll to position [118, 0]
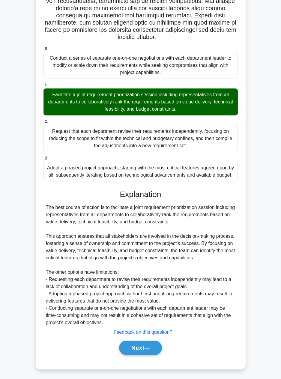
click at [139, 347] on button "Next" at bounding box center [140, 348] width 43 height 14
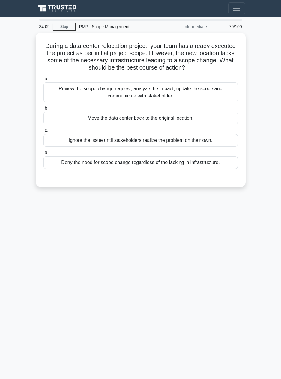
scroll to position [0, 0]
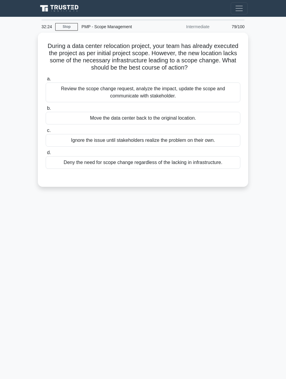
click at [72, 94] on div "Review the scope change request, analyze the impact, update the scope and commu…" at bounding box center [143, 93] width 194 height 20
click at [46, 81] on input "a. Review the scope change request, analyze the impact, update the scope and co…" at bounding box center [46, 79] width 0 height 4
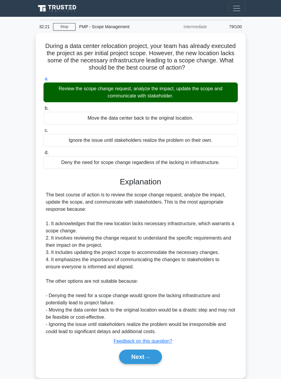
click at [128, 353] on button "Next" at bounding box center [140, 357] width 43 height 14
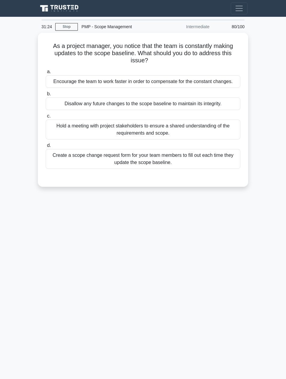
click at [92, 165] on div "Create a scope change request form for your team members to fill out each time …" at bounding box center [143, 159] width 194 height 20
click at [46, 148] on input "d. Create a scope change request form for your team members to fill out each ti…" at bounding box center [46, 146] width 0 height 4
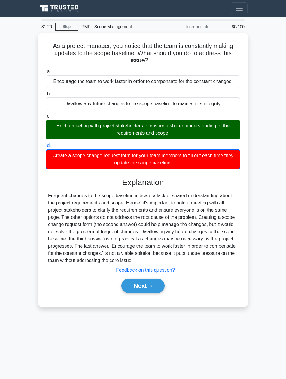
click at [133, 286] on button "Next" at bounding box center [142, 286] width 43 height 14
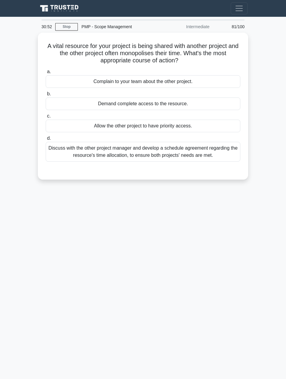
click at [123, 152] on div "Discuss with the other project manager and develop a schedule agreement regardi…" at bounding box center [143, 152] width 194 height 20
click at [46, 140] on input "d. Discuss with the other project manager and develop a schedule agreement rega…" at bounding box center [46, 139] width 0 height 4
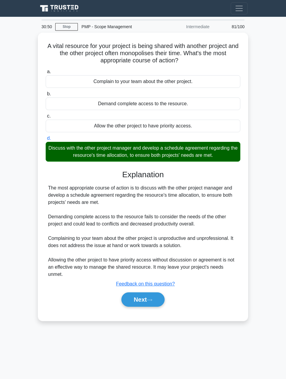
click at [137, 293] on button "Next" at bounding box center [142, 300] width 43 height 14
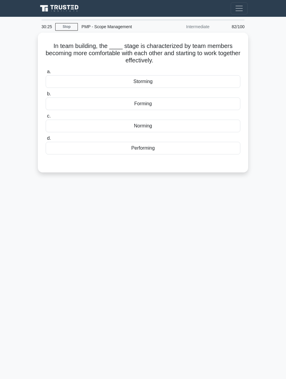
click at [122, 128] on div "Norming" at bounding box center [143, 126] width 194 height 13
click at [46, 118] on input "c. Norming" at bounding box center [46, 116] width 0 height 4
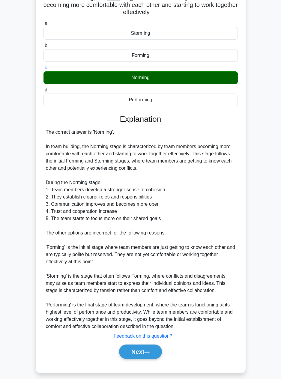
scroll to position [53, 0]
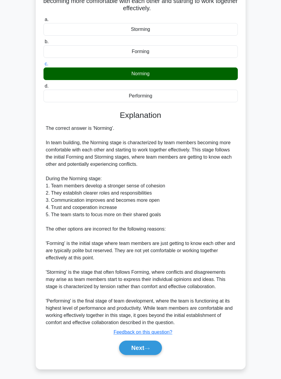
click at [134, 348] on button "Next" at bounding box center [140, 348] width 43 height 14
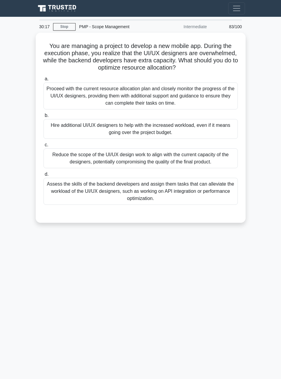
scroll to position [0, 0]
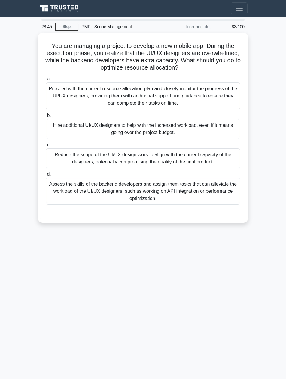
click at [91, 193] on div "Assess the skills of the backend developers and assign them tasks that can alle…" at bounding box center [143, 191] width 194 height 27
click at [46, 176] on input "d. Assess the skills of the backend developers and assign them tasks that can a…" at bounding box center [46, 175] width 0 height 4
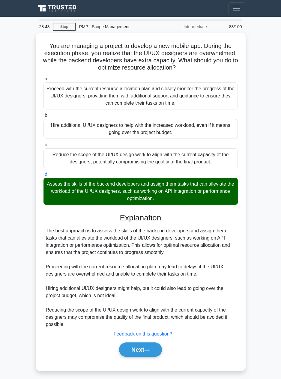
click at [130, 349] on button "Next" at bounding box center [140, 350] width 43 height 14
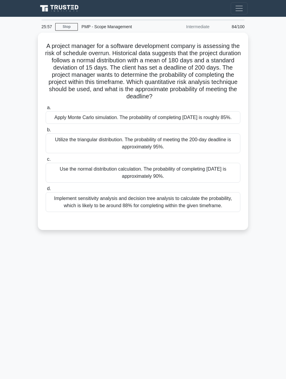
click at [211, 151] on div "Utilize the triangular distribution. The probability of meeting the 200-day dea…" at bounding box center [143, 144] width 194 height 20
click at [46, 132] on input "b. Utilize the triangular distribution. The probability of meeting the 200-day …" at bounding box center [46, 130] width 0 height 4
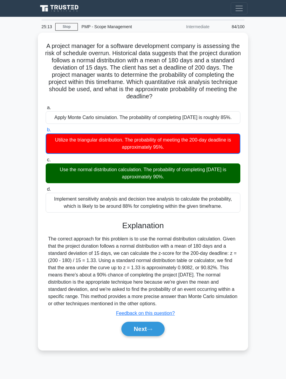
click at [152, 333] on button "Next" at bounding box center [142, 329] width 43 height 14
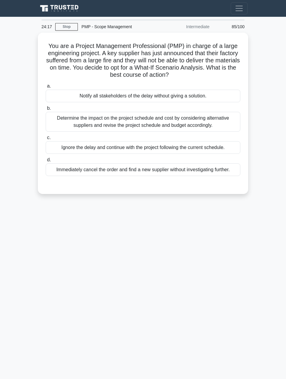
click at [217, 125] on div "Determine the impact on the project schedule and cost by considering alternativ…" at bounding box center [143, 122] width 194 height 20
click at [46, 110] on input "b. Determine the impact on the project schedule and cost by considering alterna…" at bounding box center [46, 109] width 0 height 4
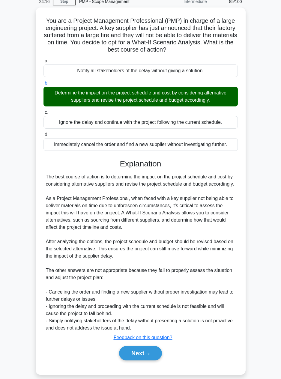
scroll to position [31, 0]
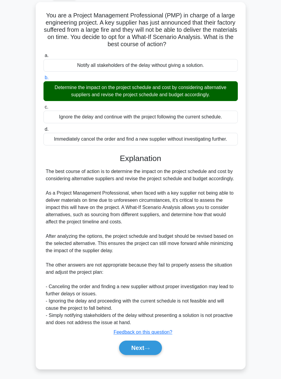
click at [144, 348] on button "Next" at bounding box center [140, 348] width 43 height 14
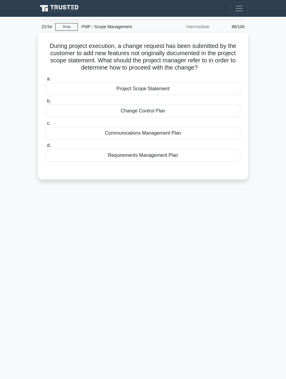
click at [166, 110] on div "Change Control Plan" at bounding box center [143, 111] width 194 height 13
click at [46, 103] on input "b. Change Control Plan" at bounding box center [46, 101] width 0 height 4
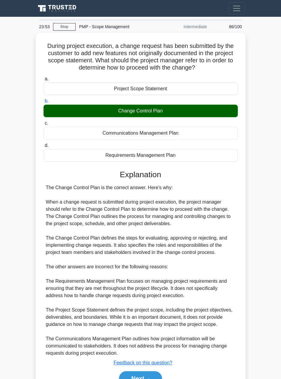
scroll to position [31, 0]
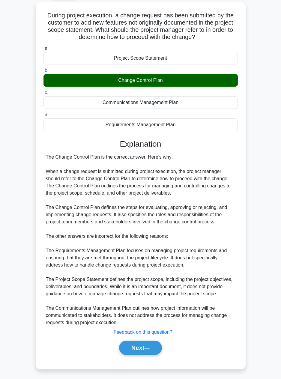
click at [146, 346] on button "Next" at bounding box center [140, 348] width 43 height 14
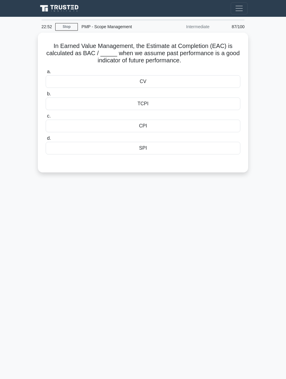
click at [162, 84] on div "CV" at bounding box center [143, 81] width 194 height 13
click at [46, 74] on input "a. CV" at bounding box center [46, 72] width 0 height 4
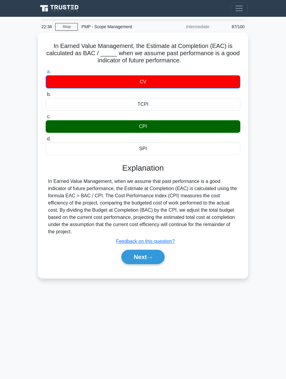
click at [150, 256] on icon at bounding box center [149, 257] width 5 height 3
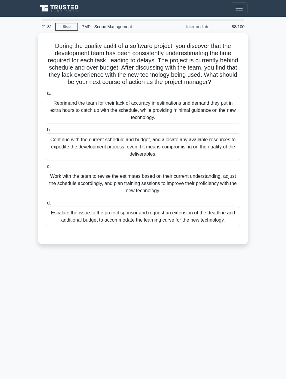
click at [206, 182] on div "Work with the team to revise the estimates based on their current understanding…" at bounding box center [143, 183] width 194 height 27
click at [46, 169] on input "c. Work with the team to revise the estimates based on their current understand…" at bounding box center [46, 167] width 0 height 4
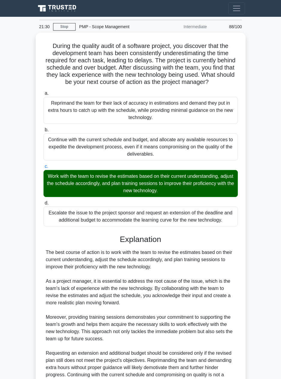
scroll to position [60, 0]
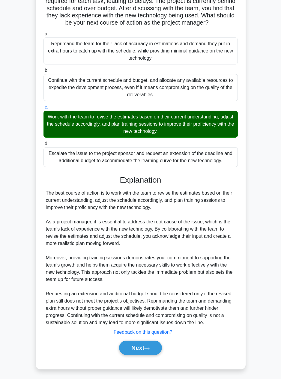
click at [146, 347] on button "Next" at bounding box center [140, 348] width 43 height 14
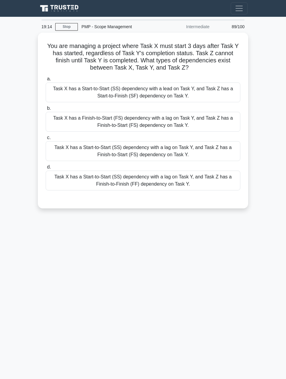
click at [194, 183] on div "Task X has a Start-to-Start (SS) dependency with a lag on Task Y, and Task Z ha…" at bounding box center [143, 181] width 194 height 20
click at [46, 169] on input "d. Task X has a Start-to-Start (SS) dependency with a lag on Task Y, and Task Z…" at bounding box center [46, 167] width 0 height 4
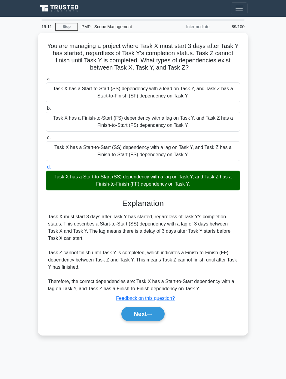
click at [149, 307] on button "Next" at bounding box center [142, 314] width 43 height 14
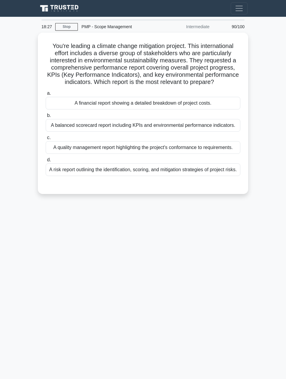
click at [208, 125] on div "A balanced scorecard report including KPIs and environmental performance indica…" at bounding box center [143, 125] width 194 height 13
click at [46, 118] on input "b. A balanced scorecard report including KPIs and environmental performance ind…" at bounding box center [46, 116] width 0 height 4
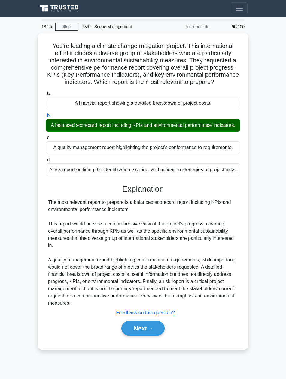
click at [143, 333] on button "Next" at bounding box center [142, 328] width 43 height 14
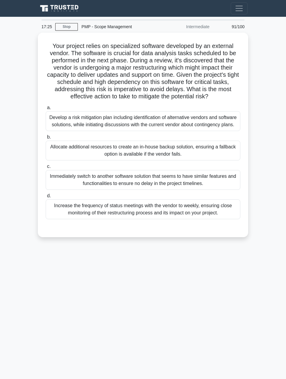
click at [206, 126] on div "Develop a risk mitigation plan including identification of alternative vendors …" at bounding box center [143, 121] width 194 height 20
click at [46, 110] on input "a. Develop a risk mitigation plan including identification of alternative vendo…" at bounding box center [46, 108] width 0 height 4
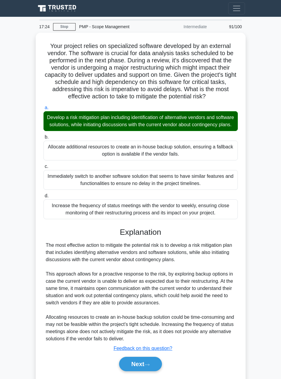
scroll to position [24, 0]
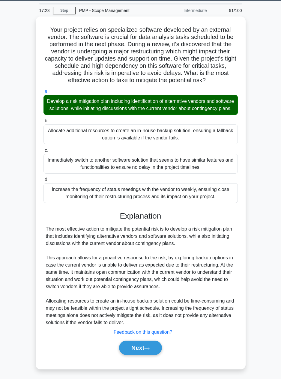
click at [145, 348] on button "Next" at bounding box center [140, 348] width 43 height 14
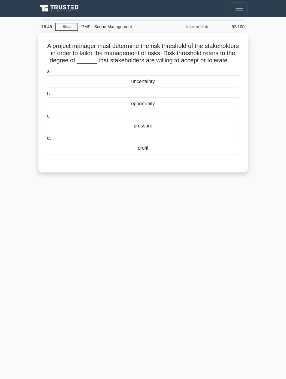
click at [162, 88] on div "uncertainty" at bounding box center [143, 81] width 194 height 13
click at [46, 74] on input "a. uncertainty" at bounding box center [46, 72] width 0 height 4
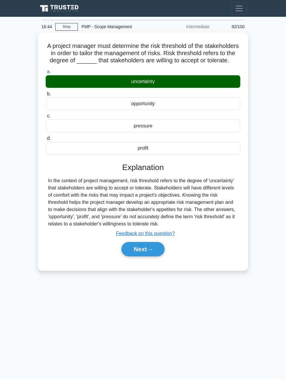
click at [146, 257] on button "Next" at bounding box center [142, 249] width 43 height 14
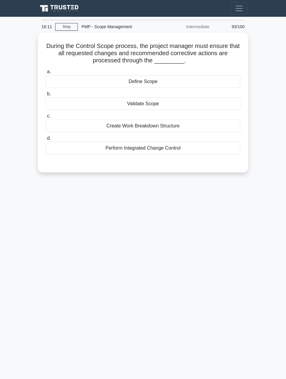
click at [181, 152] on div "Perform Integrated Change Control" at bounding box center [143, 148] width 194 height 13
click at [46, 140] on input "d. Perform Integrated Change Control" at bounding box center [46, 139] width 0 height 4
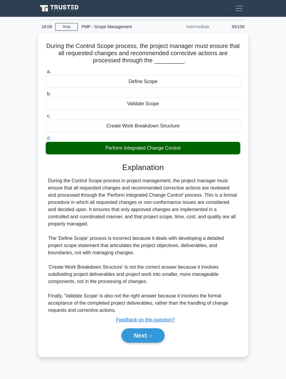
click at [149, 336] on button "Next" at bounding box center [142, 336] width 43 height 14
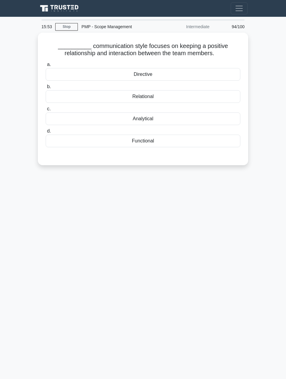
click at [158, 76] on div "Directive" at bounding box center [143, 74] width 194 height 13
click at [46, 67] on input "a. Directive" at bounding box center [46, 65] width 0 height 4
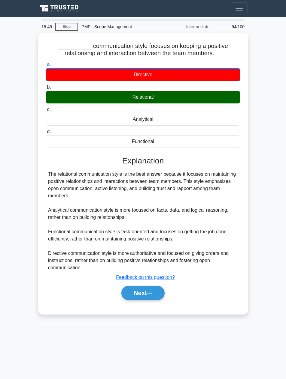
click at [152, 294] on icon at bounding box center [149, 293] width 5 height 3
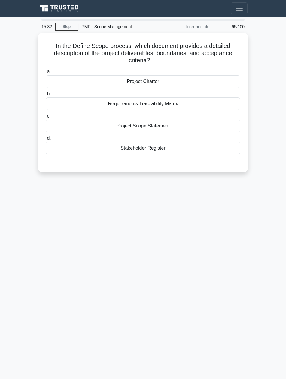
click at [173, 128] on div "Project Scope Statement" at bounding box center [143, 126] width 194 height 13
click at [46, 118] on input "c. Project Scope Statement" at bounding box center [46, 116] width 0 height 4
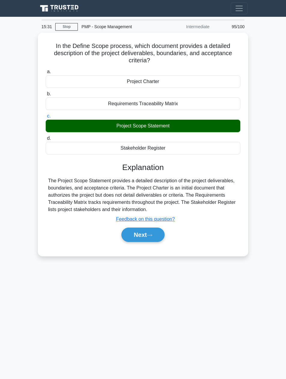
click at [151, 241] on button "Next" at bounding box center [142, 235] width 43 height 14
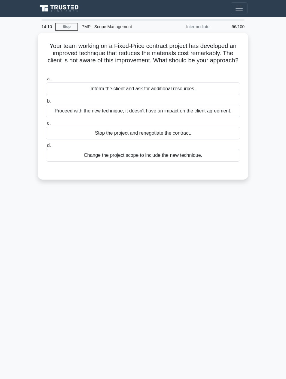
click at [190, 157] on div "Change the project scope to include the new technique." at bounding box center [143, 155] width 194 height 13
click at [46, 148] on input "d. Change the project scope to include the new technique." at bounding box center [46, 146] width 0 height 4
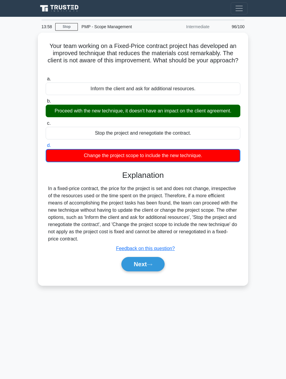
click at [151, 265] on icon at bounding box center [149, 264] width 5 height 3
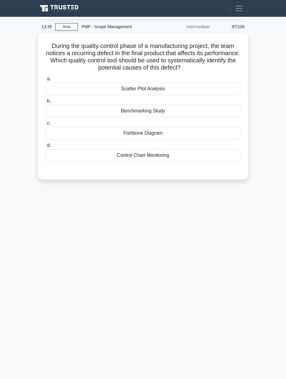
click at [171, 134] on div "Fishbone Diagram" at bounding box center [143, 133] width 194 height 13
click at [46, 125] on input "c. Fishbone Diagram" at bounding box center [46, 124] width 0 height 4
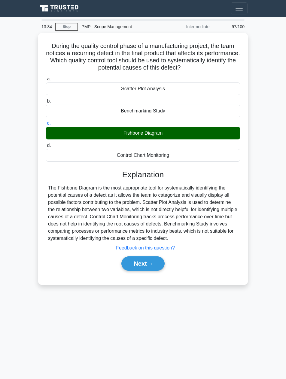
click at [144, 266] on button "Next" at bounding box center [142, 264] width 43 height 14
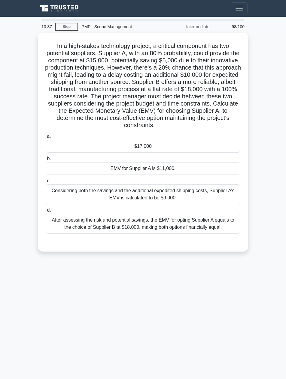
click at [195, 225] on div "After assessing the risk and potential savings, the EMV for opting Supplier A e…" at bounding box center [143, 224] width 194 height 20
click at [46, 212] on input "d. After assessing the risk and potential savings, the EMV for opting Supplier …" at bounding box center [46, 211] width 0 height 4
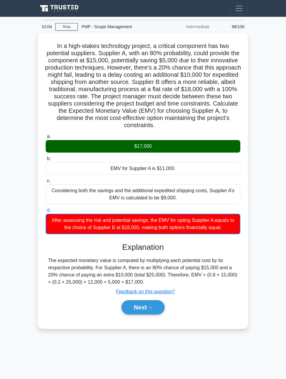
click at [148, 302] on button "Next" at bounding box center [142, 307] width 43 height 14
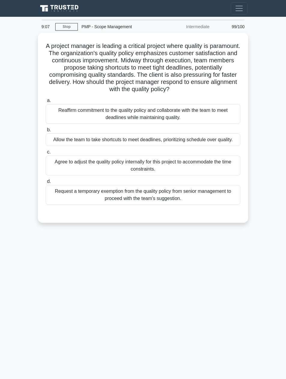
click at [196, 116] on div "Reaffirm commitment to the quality policy and collaborate with the team to meet…" at bounding box center [143, 114] width 194 height 20
click at [46, 103] on input "a. Reaffirm commitment to the quality policy and collaborate with the team to m…" at bounding box center [46, 101] width 0 height 4
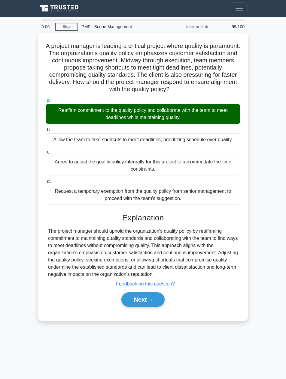
click at [148, 301] on button "Next" at bounding box center [142, 300] width 43 height 14
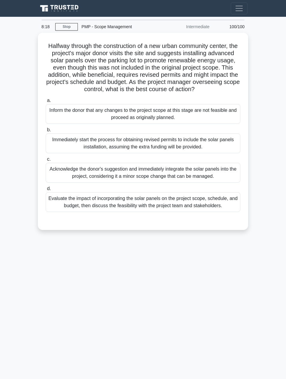
click at [228, 209] on div "Evaluate the impact of incorporating the solar panels on the project scope, sch…" at bounding box center [143, 202] width 194 height 20
click at [46, 191] on input "d. Evaluate the impact of incorporating the solar panels on the project scope, …" at bounding box center [46, 189] width 0 height 4
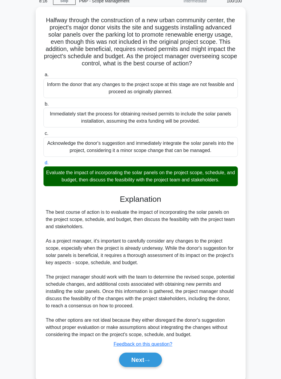
scroll to position [46, 0]
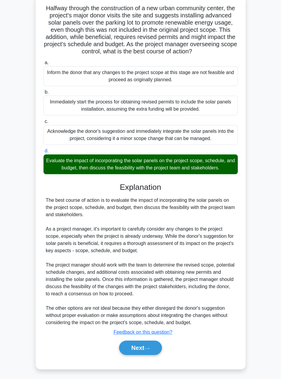
click at [150, 347] on icon at bounding box center [146, 348] width 5 height 3
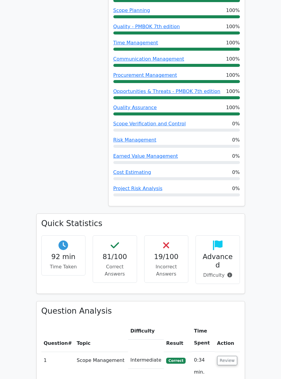
scroll to position [178, 0]
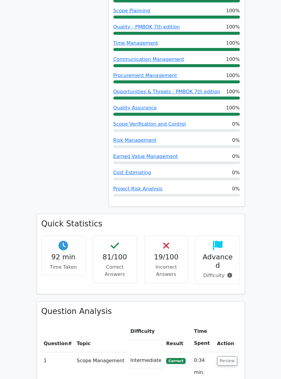
click at [155, 157] on link "Earned Value Management" at bounding box center [145, 157] width 65 height 6
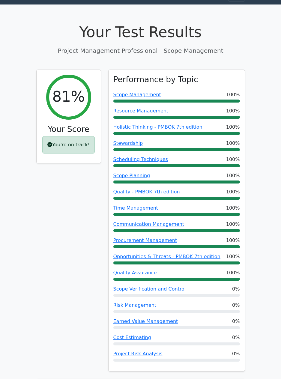
scroll to position [0, 0]
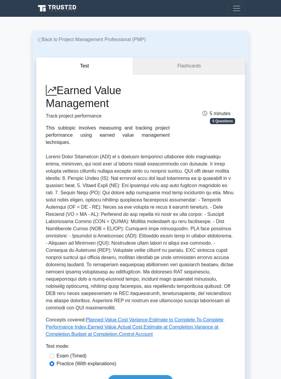
click at [211, 63] on link "Flashcards" at bounding box center [189, 66] width 112 height 17
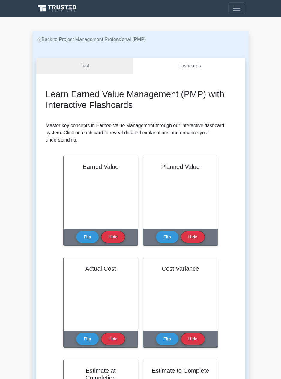
click at [88, 236] on button "Flip" at bounding box center [87, 237] width 23 height 12
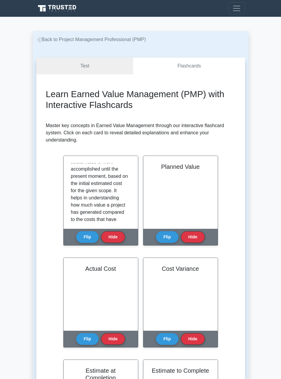
scroll to position [57, 0]
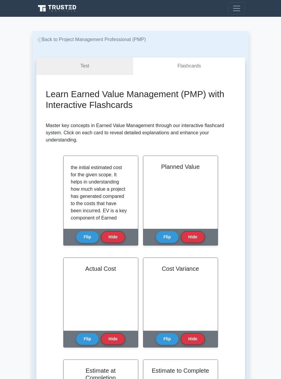
click at [95, 62] on link "Test" at bounding box center [84, 66] width 97 height 17
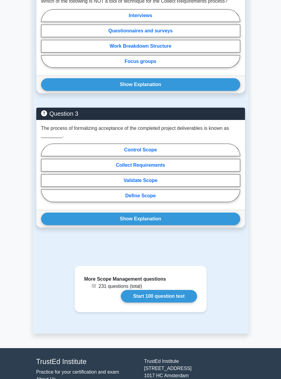
scroll to position [609, 0]
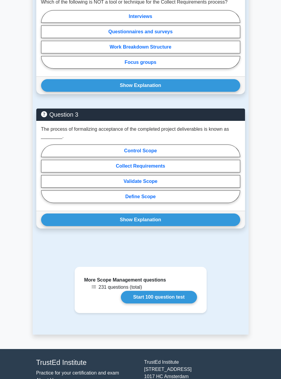
click at [121, 291] on link "Start 100 question test" at bounding box center [159, 297] width 76 height 13
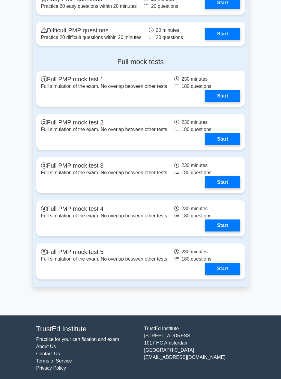
scroll to position [2013, 0]
